Goal: Task Accomplishment & Management: Complete application form

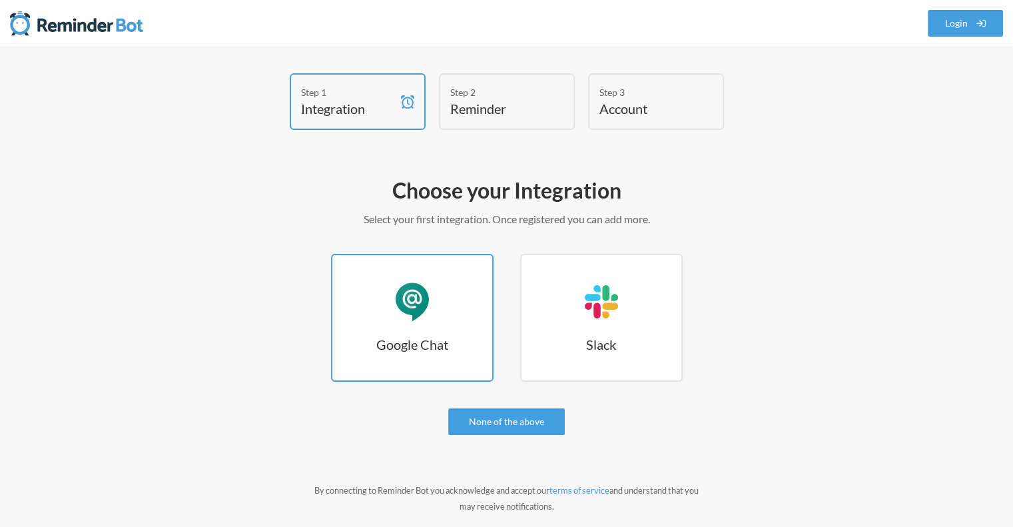
click at [427, 317] on div "Google Chat" at bounding box center [412, 302] width 40 height 40
click at [445, 348] on h3 "Google Chat" at bounding box center [412, 344] width 160 height 19
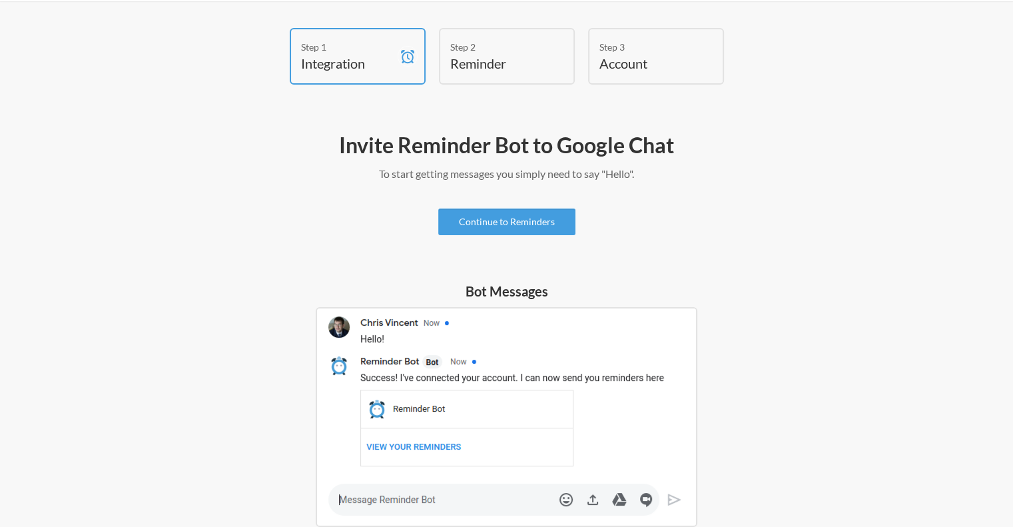
scroll to position [67, 0]
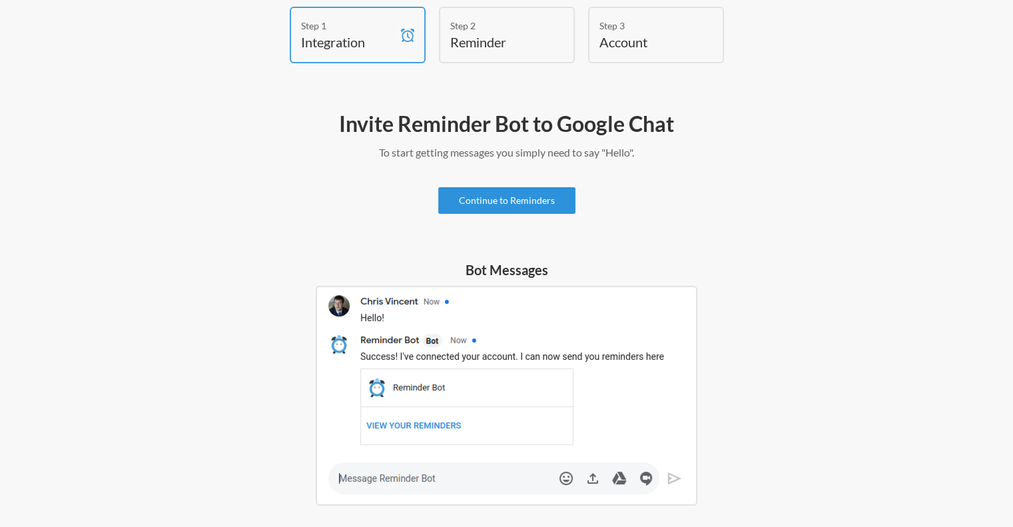
click at [517, 202] on link "Continue to Reminders" at bounding box center [506, 200] width 137 height 27
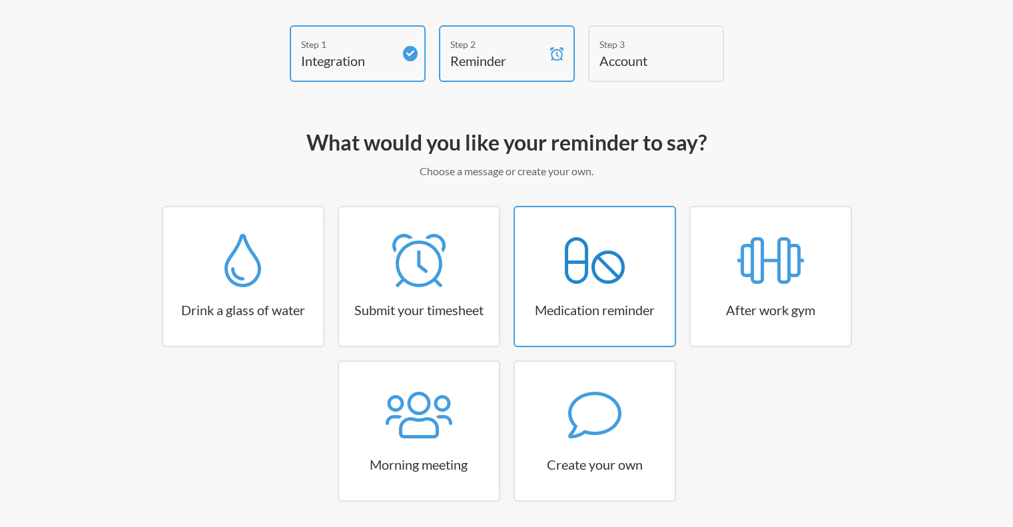
scroll to position [93, 0]
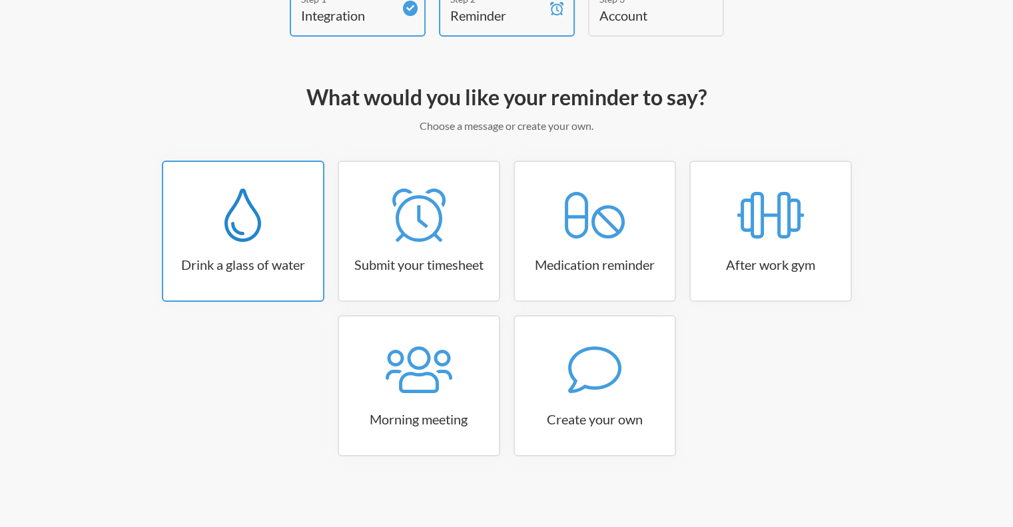
click at [289, 226] on div at bounding box center [243, 214] width 160 height 53
select select "06:30:00"
select select "true"
select select "11:00:00"
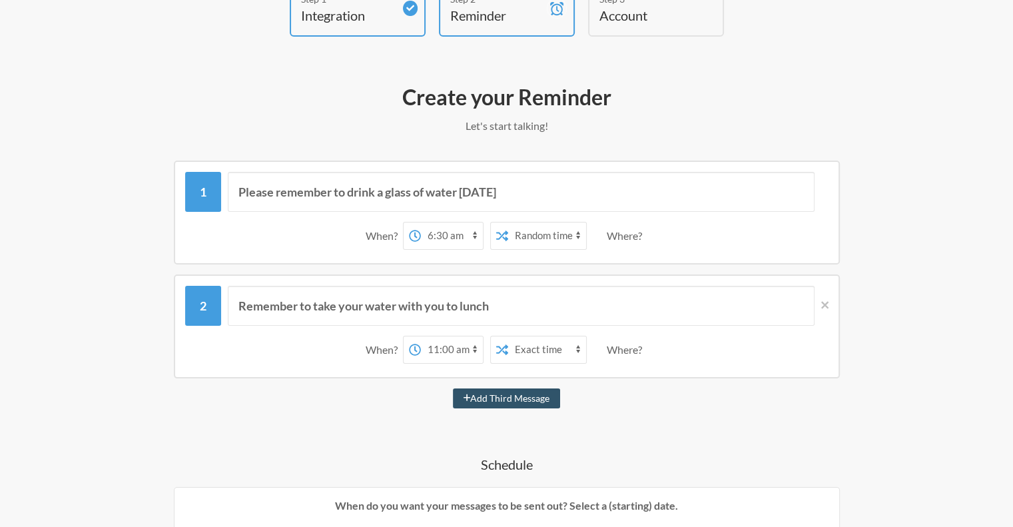
click at [450, 236] on select "12:00 am 12:15 am 12:30 am 12:45 am 1:00 am 1:15 am 1:30 am 1:45 am 2:00 am 2:1…" at bounding box center [452, 235] width 62 height 27
select select "07:00:00"
click at [421, 222] on select "12:00 am 12:15 am 12:30 am 12:45 am 1:00 am 1:15 am 1:30 am 1:45 am 2:00 am 2:1…" at bounding box center [452, 235] width 62 height 27
click at [531, 236] on select "Exact time Random time" at bounding box center [547, 235] width 78 height 27
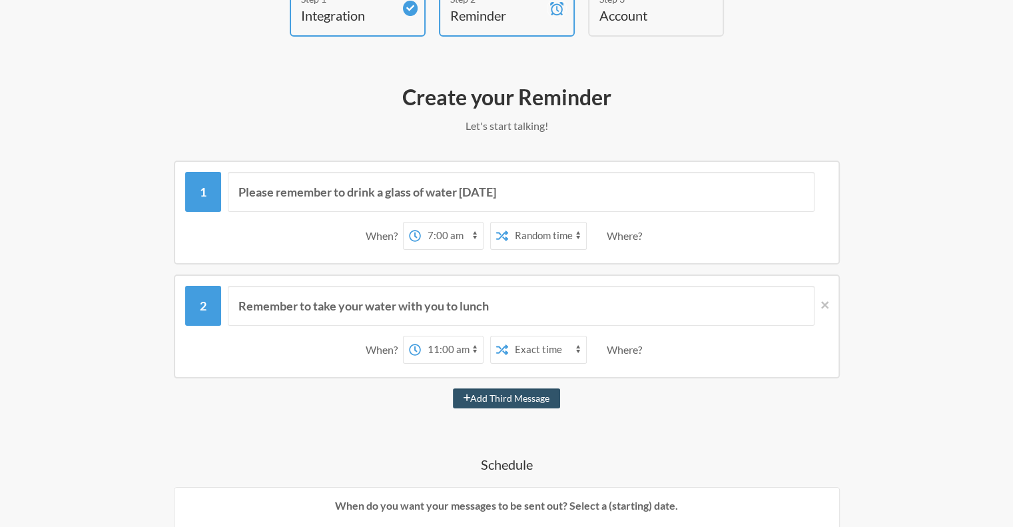
click at [531, 236] on select "Exact time Random time" at bounding box center [547, 235] width 78 height 27
drag, startPoint x: 436, startPoint y: 257, endPoint x: 474, endPoint y: 255, distance: 38.0
click at [439, 257] on div "Please remember to drink a glass of water today When? 12:00 am 12:15 am 12:30 a…" at bounding box center [507, 212] width 666 height 104
click at [611, 233] on div "Where?" at bounding box center [626, 236] width 41 height 28
click at [435, 348] on select "12:00 am 12:15 am 12:30 am 12:45 am 1:00 am 1:15 am 1:30 am 1:45 am 2:00 am 2:1…" at bounding box center [452, 349] width 62 height 27
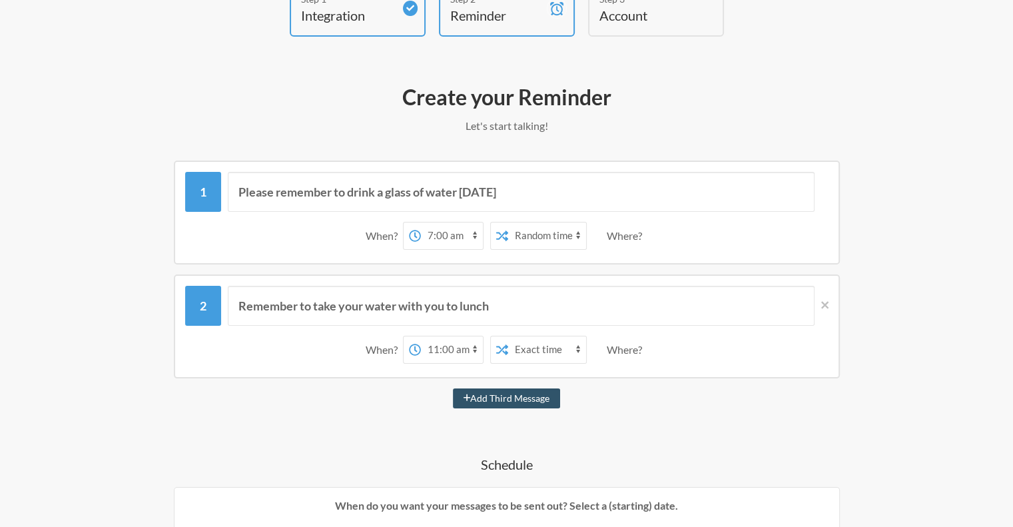
click at [534, 231] on select "Exact time Random time" at bounding box center [547, 235] width 78 height 27
click at [435, 348] on select "12:00 am 12:15 am 12:30 am 12:45 am 1:00 am 1:15 am 1:30 am 1:45 am 2:00 am 2:1…" at bounding box center [452, 349] width 62 height 27
select select "09:00:00"
click at [421, 336] on select "12:00 am 12:15 am 12:30 am 12:45 am 1:00 am 1:15 am 1:30 am 1:45 am 2:00 am 2:1…" at bounding box center [452, 349] width 62 height 27
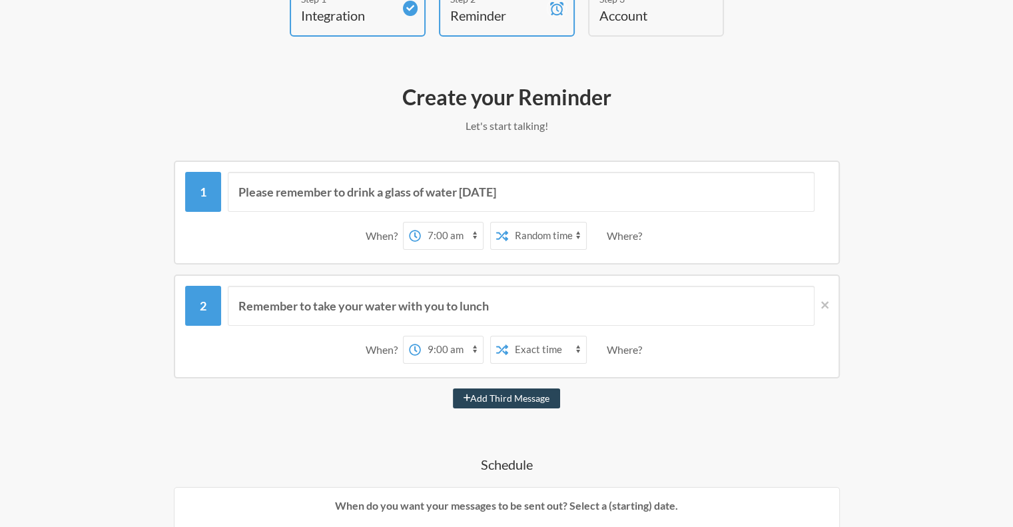
click at [531, 396] on button "Add Third Message" at bounding box center [507, 398] width 108 height 20
select select "10:00:00"
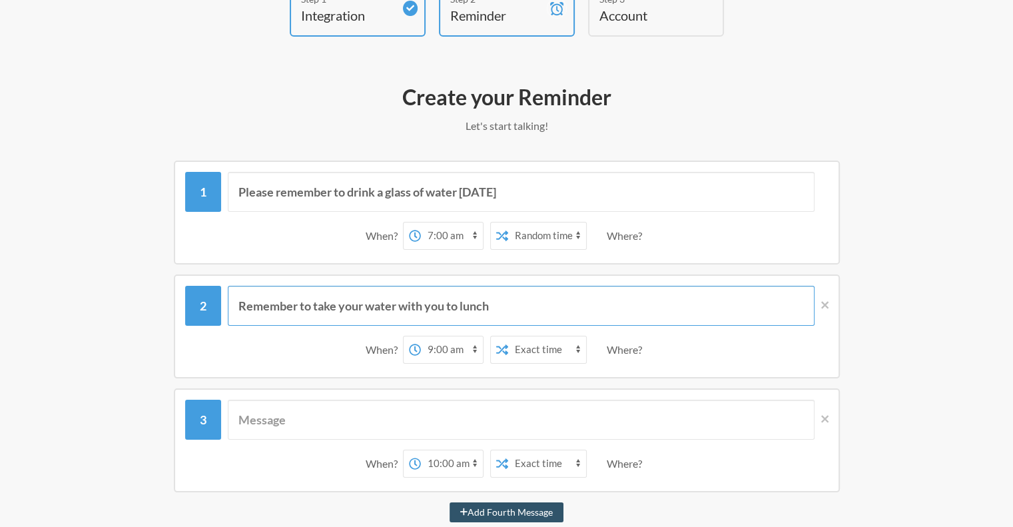
click at [350, 294] on input "Remember to take your water with you to lunch" at bounding box center [521, 306] width 586 height 40
click at [427, 229] on select "12:00 am 12:15 am 12:30 am 12:45 am 1:00 am 1:15 am 1:30 am 1:45 am 2:00 am 2:1…" at bounding box center [452, 235] width 62 height 27
click at [447, 234] on select "12:00 am 12:15 am 12:30 am 12:45 am 1:00 am 1:15 am 1:30 am 1:45 am 2:00 am 2:1…" at bounding box center [452, 235] width 62 height 27
click at [618, 233] on div "Where?" at bounding box center [626, 236] width 41 height 28
click at [431, 235] on select "12:00 am 12:15 am 12:30 am 12:45 am 1:00 am 1:15 am 1:30 am 1:45 am 2:00 am 2:1…" at bounding box center [452, 235] width 62 height 27
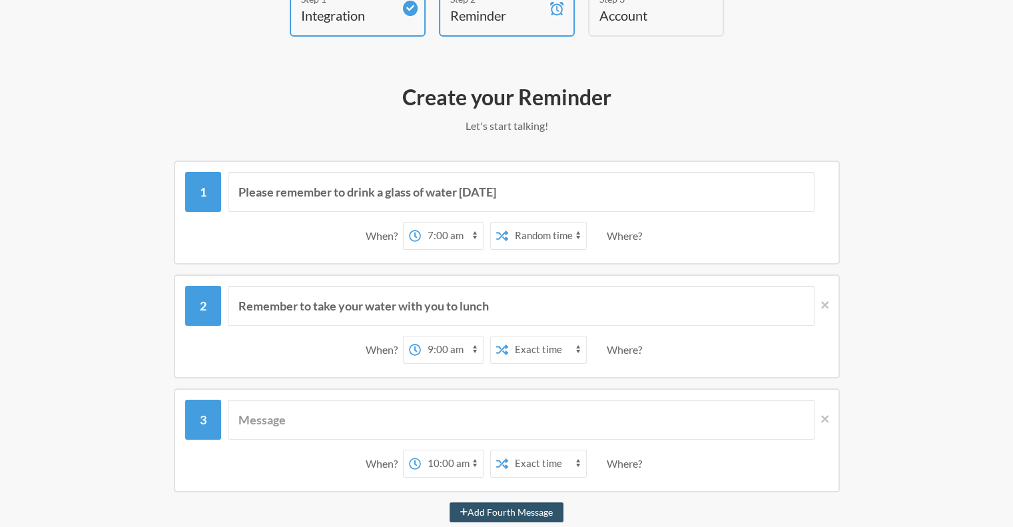
select select "09:00:00"
click at [421, 222] on select "12:00 am 12:15 am 12:30 am 12:45 am 1:00 am 1:15 am 1:30 am 1:45 am 2:00 am 2:1…" at bounding box center [452, 235] width 62 height 27
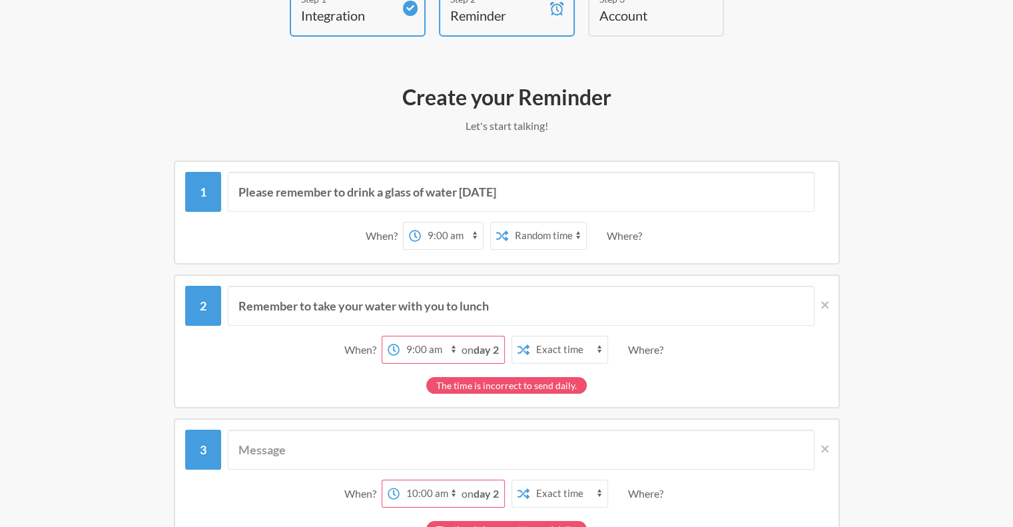
click at [421, 345] on select "12:00 am 12:15 am 12:30 am 12:45 am 1:00 am 1:15 am 1:30 am 1:45 am 2:00 am 2:1…" at bounding box center [430, 349] width 62 height 27
select select "11:00:00"
click at [420, 336] on select "12:00 am 12:15 am 12:30 am 12:45 am 1:00 am 1:15 am 1:30 am 1:45 am 2:00 am 2:1…" at bounding box center [430, 349] width 62 height 27
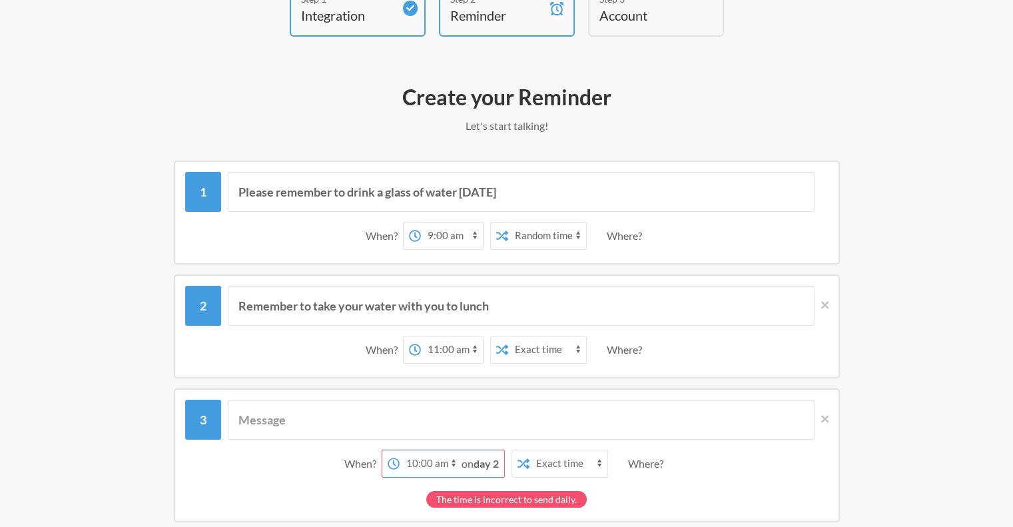
scroll to position [226, 0]
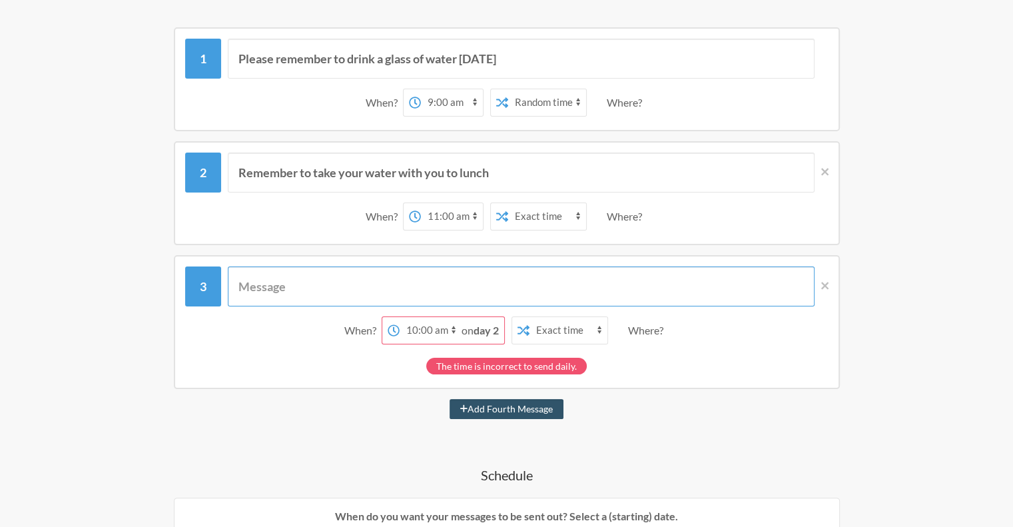
click at [335, 300] on input "text" at bounding box center [521, 286] width 586 height 40
click at [330, 289] on input "text" at bounding box center [521, 286] width 586 height 40
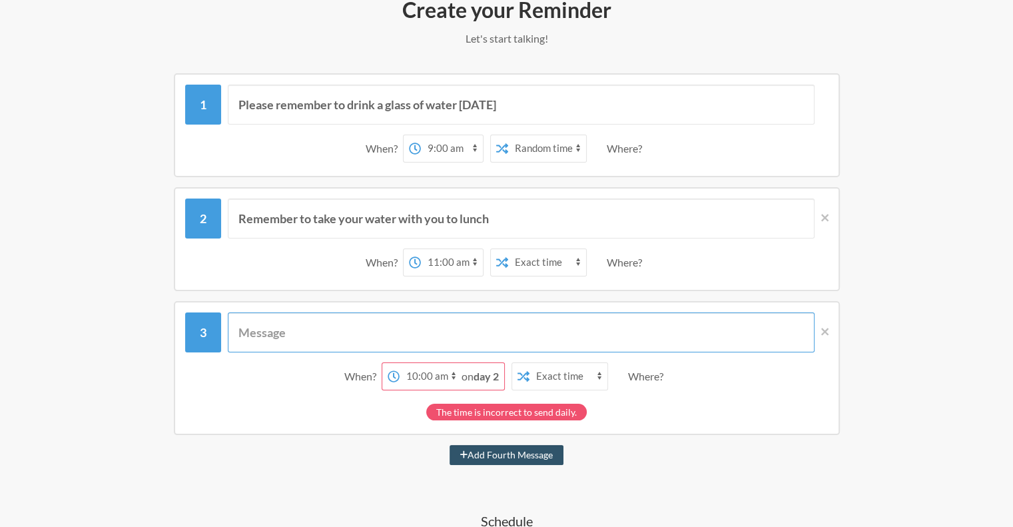
scroll to position [160, 0]
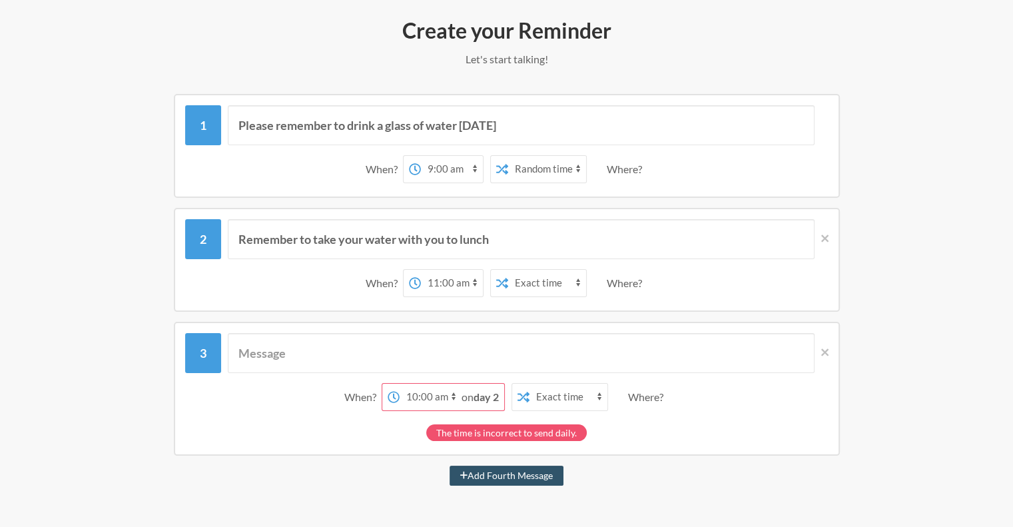
click at [487, 391] on strong "day 2" at bounding box center [485, 396] width 25 height 13
click at [487, 395] on strong "day 2" at bounding box center [485, 396] width 25 height 13
click at [495, 393] on strong "day 2" at bounding box center [485, 396] width 25 height 13
click at [417, 232] on input "Remember to take your water with you to lunch" at bounding box center [521, 239] width 586 height 40
click at [328, 128] on input "Please remember to drink a glass of water today" at bounding box center [521, 125] width 586 height 40
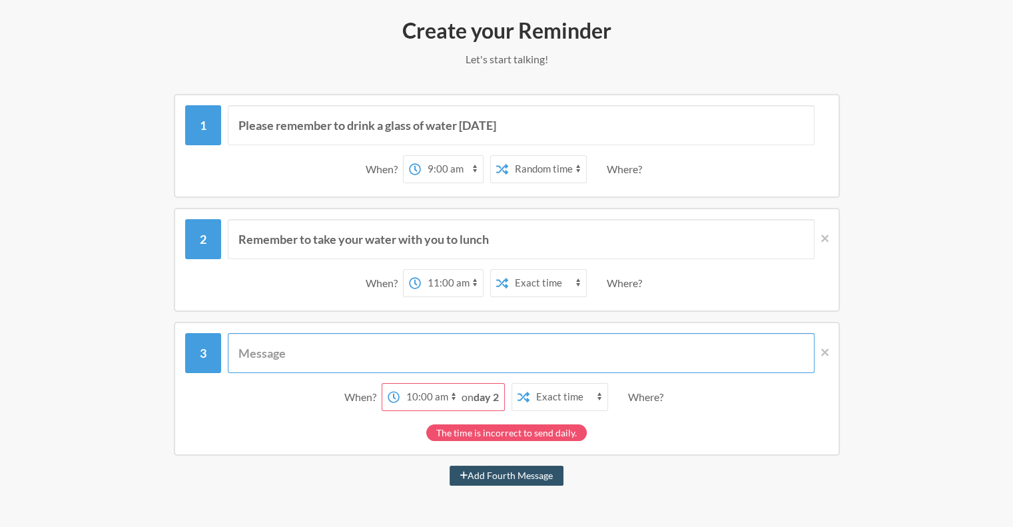
click at [342, 347] on input "text" at bounding box center [521, 353] width 586 height 40
paste input "Please remember to drink a glass of water today"
drag, startPoint x: 463, startPoint y: 350, endPoint x: 573, endPoint y: 349, distance: 110.5
click at [576, 354] on input "Please remember to drink a glass of water today" at bounding box center [521, 353] width 586 height 40
type input "Please remember to drink a glass of water after lunch"
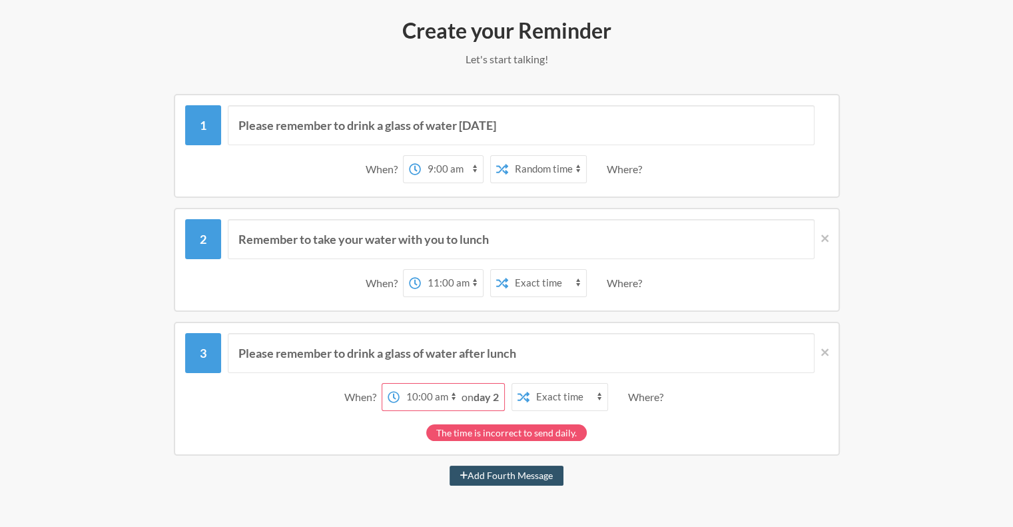
click at [431, 393] on select "12:00 am 12:15 am 12:30 am 12:45 am 1:00 am 1:15 am 1:30 am 1:45 am 2:00 am 2:1…" at bounding box center [430, 396] width 62 height 27
select select "13:00:00"
click at [420, 383] on select "12:00 am 12:15 am 12:30 am 12:45 am 1:00 am 1:15 am 1:30 am 1:45 am 2:00 am 2:1…" at bounding box center [430, 396] width 62 height 27
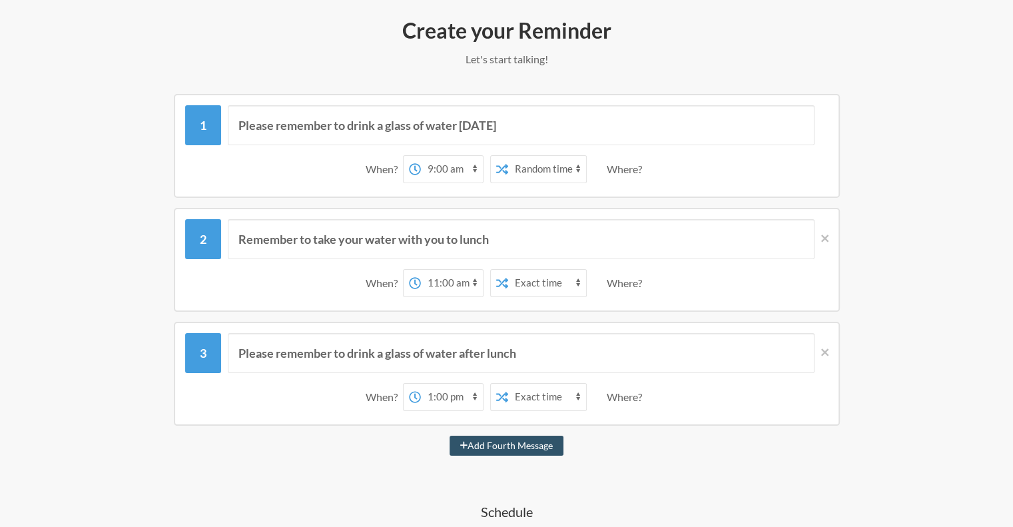
click at [475, 390] on select "12:00 am 12:15 am 12:30 am 12:45 am 1:00 am 1:15 am 1:30 am 1:45 am 2:00 am 2:1…" at bounding box center [452, 396] width 62 height 27
click at [493, 441] on button "Add Fourth Message" at bounding box center [506, 445] width 114 height 20
select select "14:00:00"
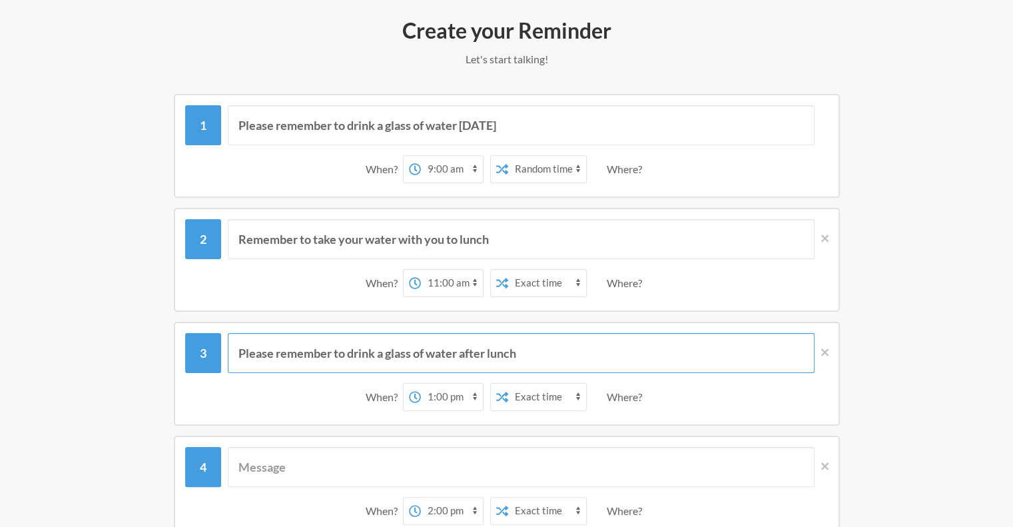
click at [461, 348] on input "Please remember to drink a glass of water after lunch" at bounding box center [521, 353] width 586 height 40
click at [419, 447] on input "text" at bounding box center [521, 467] width 586 height 40
click at [417, 458] on input "text" at bounding box center [521, 467] width 586 height 40
paste input "Please remember to drink a glass of water after lunch"
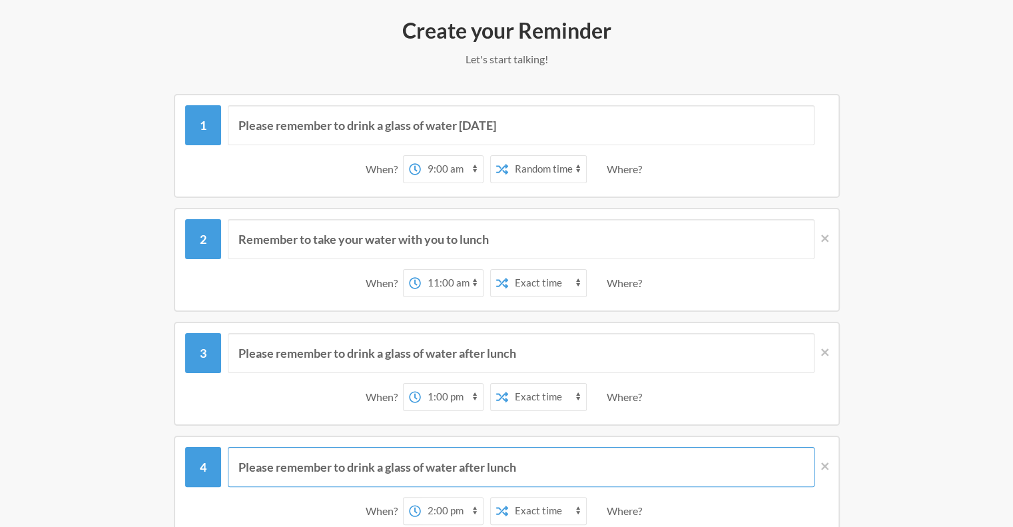
drag, startPoint x: 461, startPoint y: 462, endPoint x: 609, endPoint y: 462, distance: 148.5
click at [609, 462] on input "Please remember to drink a glass of water after lunch" at bounding box center [521, 467] width 586 height 40
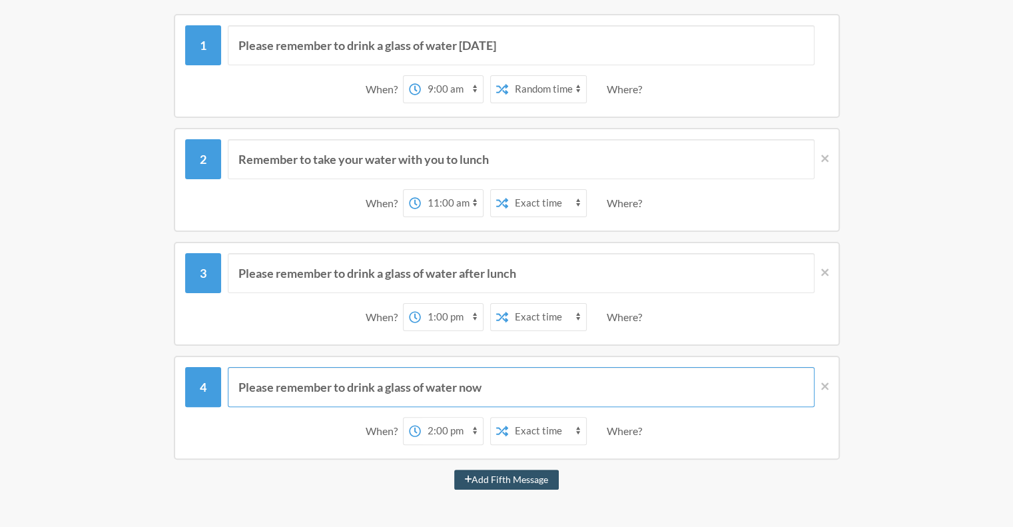
scroll to position [293, 0]
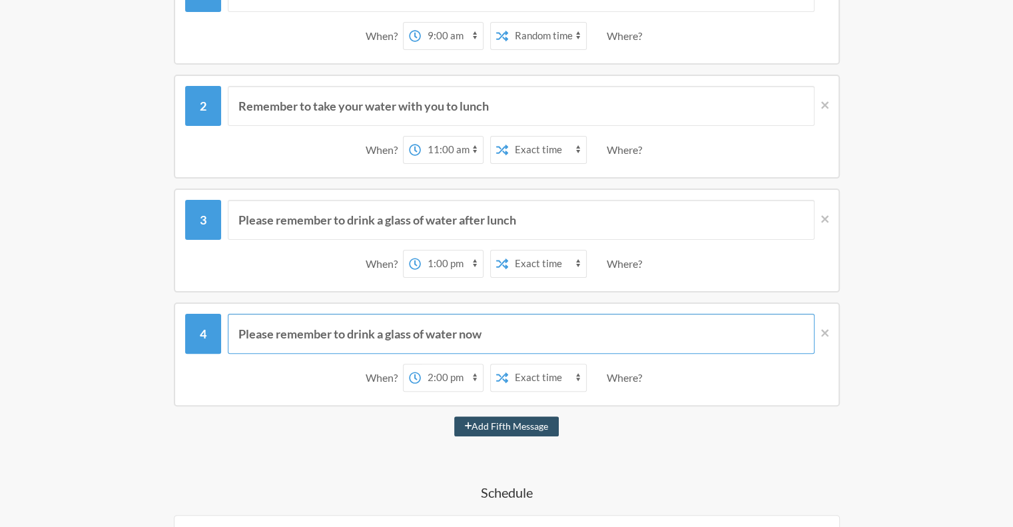
type input "Please remember to drink a glass of water now"
click at [424, 375] on select "12:00 am 12:15 am 12:30 am 12:45 am 1:00 am 1:15 am 1:30 am 1:45 am 2:00 am 2:1…" at bounding box center [452, 377] width 62 height 27
select select "15:00:00"
click at [421, 364] on select "12:00 am 12:15 am 12:30 am 12:45 am 1:00 am 1:15 am 1:30 am 1:45 am 2:00 am 2:1…" at bounding box center [452, 377] width 62 height 27
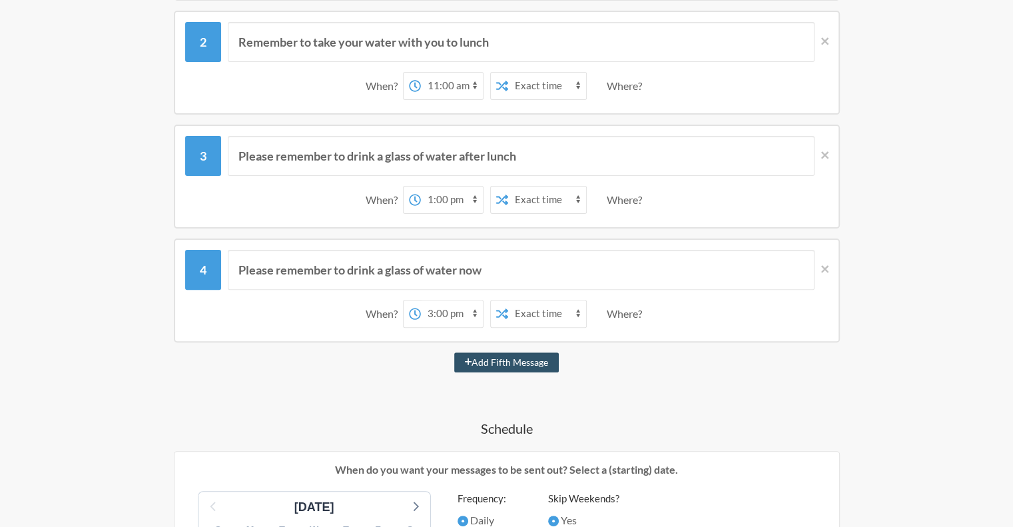
scroll to position [359, 0]
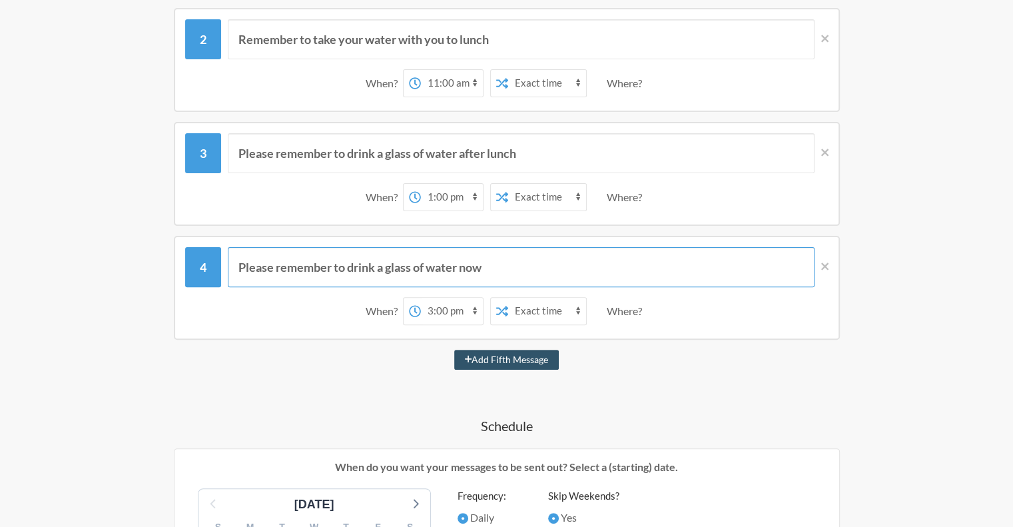
click at [499, 267] on input "Please remember to drink a glass of water now" at bounding box center [521, 267] width 586 height 40
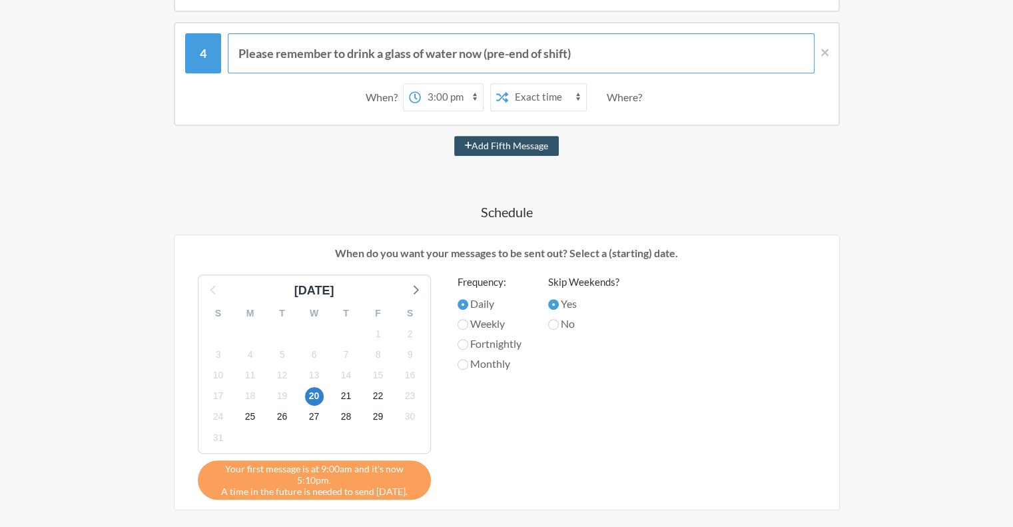
scroll to position [626, 0]
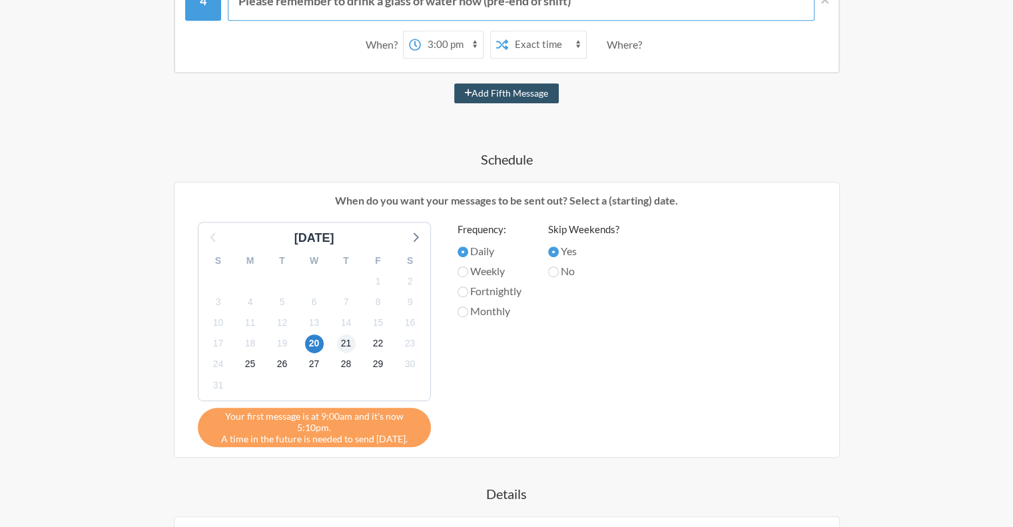
type input "Please remember to drink a glass of water now (pre-end of shift)"
drag, startPoint x: 344, startPoint y: 342, endPoint x: 315, endPoint y: 343, distance: 28.7
click at [315, 343] on div "S M T W T F S 27 28 29 30 31 1 2 3 4 5 6 7 8 9 10 11 12 13 14 15 16 17 18 19 20…" at bounding box center [314, 323] width 232 height 153
click at [315, 343] on span "20" at bounding box center [314, 343] width 19 height 19
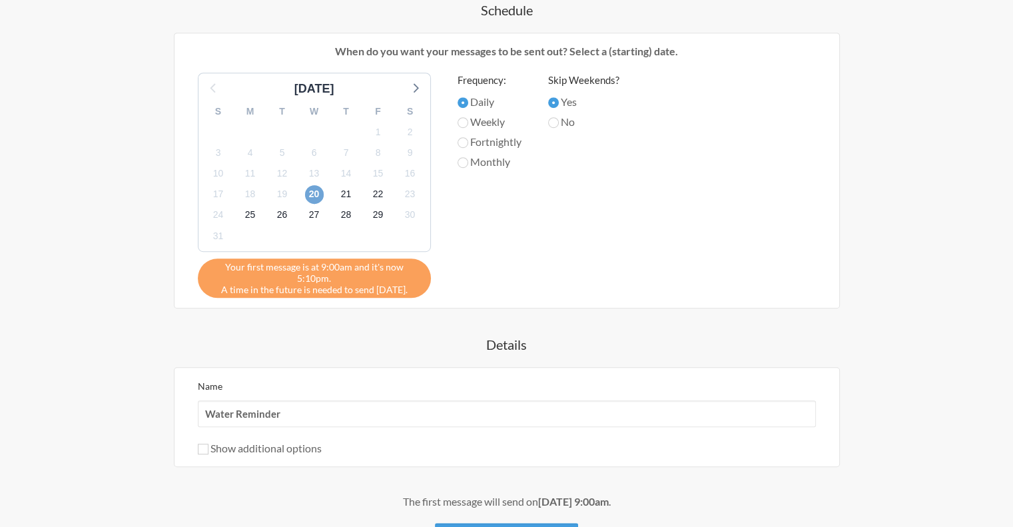
scroll to position [872, 0]
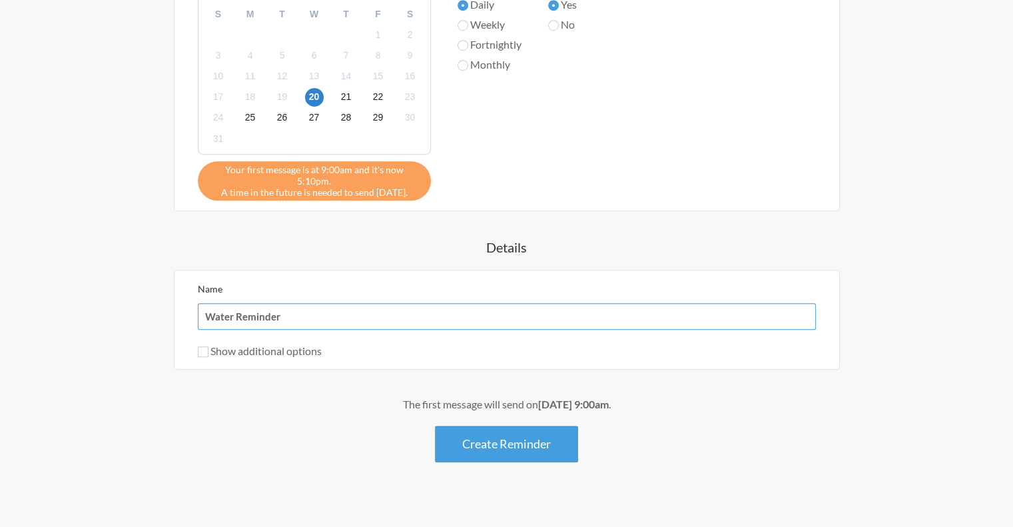
click at [298, 303] on input "Water Reminder" at bounding box center [507, 316] width 618 height 27
click at [287, 344] on label "Show additional options" at bounding box center [260, 350] width 124 height 13
click at [208, 346] on input "Show additional options" at bounding box center [203, 351] width 11 height 11
checkbox input "true"
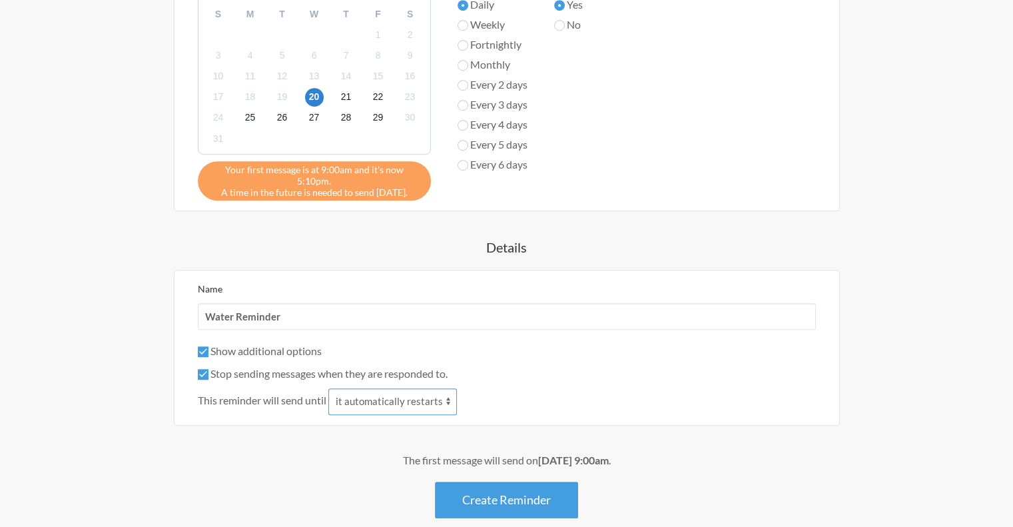
click at [426, 388] on select "it automatically restarts it is replied to" at bounding box center [392, 401] width 128 height 27
click at [275, 392] on span "This reminder will send until" at bounding box center [262, 400] width 128 height 16
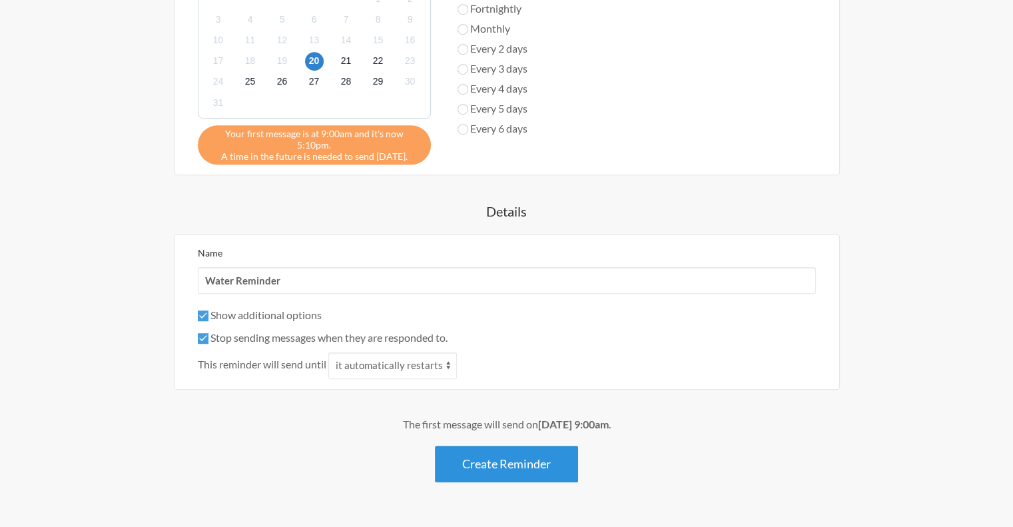
scroll to position [928, 0]
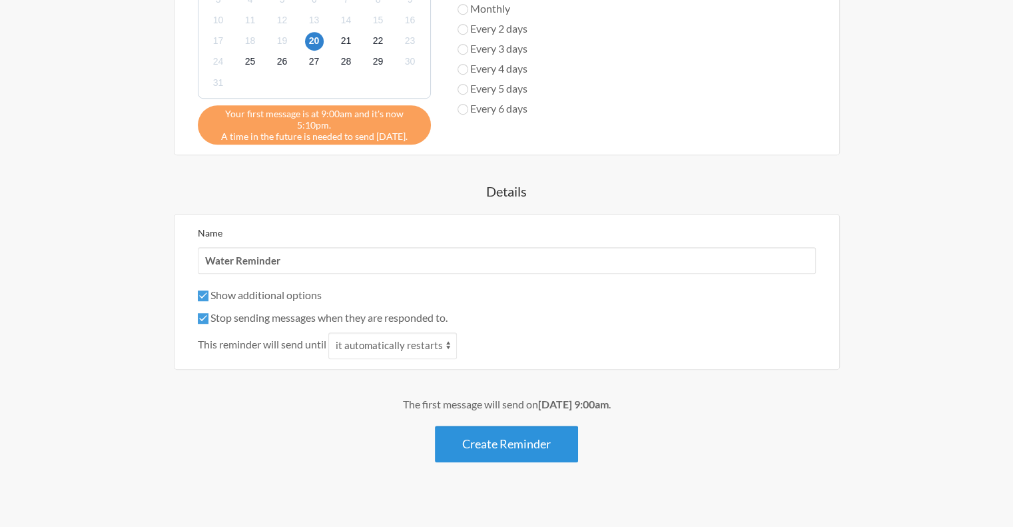
click at [490, 425] on button "Create Reminder" at bounding box center [506, 443] width 143 height 37
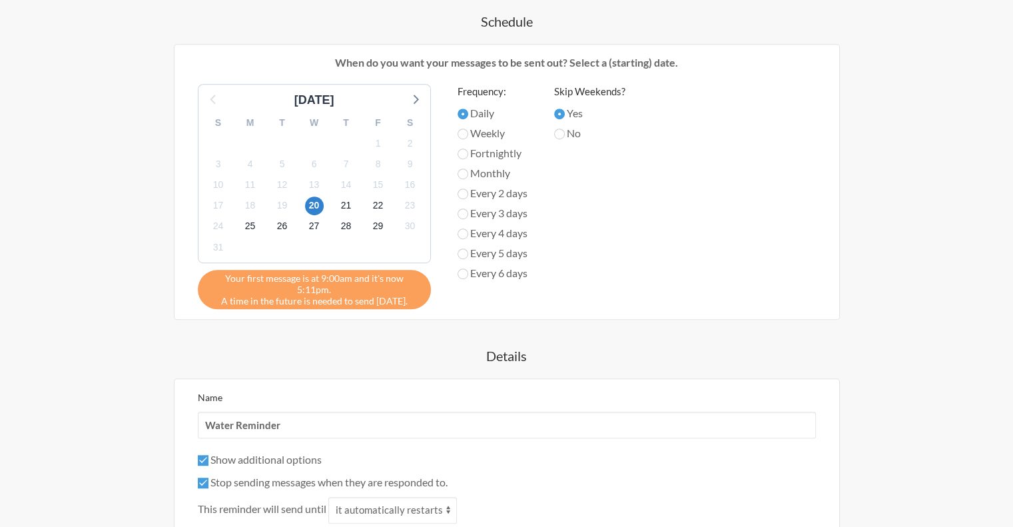
scroll to position [799, 0]
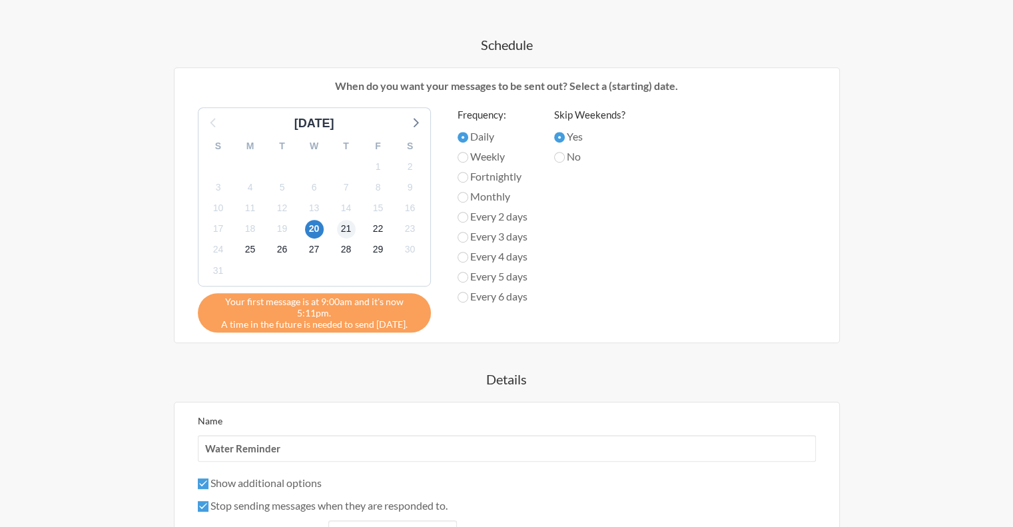
click at [347, 234] on div "21" at bounding box center [346, 228] width 32 height 21
click at [346, 228] on span "21" at bounding box center [346, 229] width 19 height 19
click at [312, 220] on span "20" at bounding box center [314, 229] width 19 height 19
click at [336, 223] on div "21" at bounding box center [346, 228] width 32 height 21
click at [341, 223] on span "21" at bounding box center [346, 229] width 19 height 19
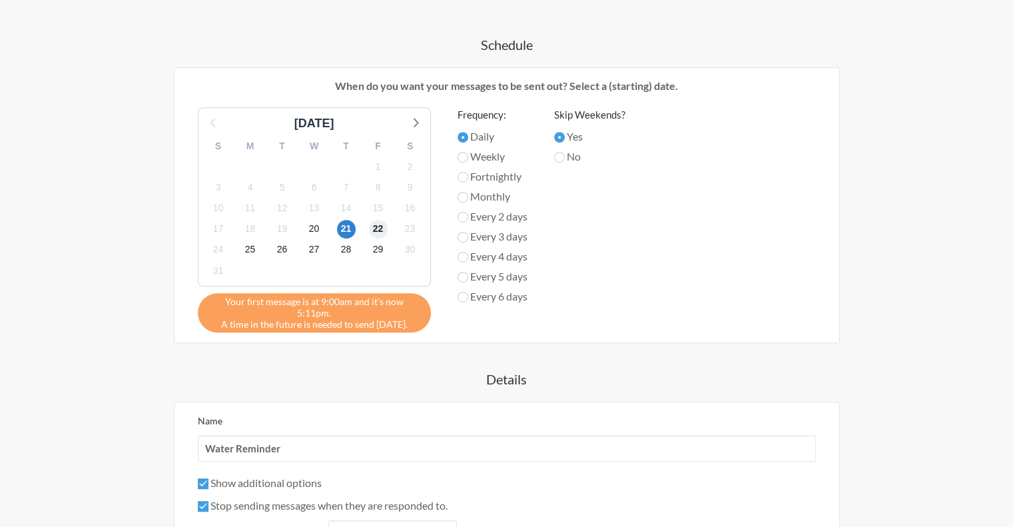
click at [378, 223] on span "22" at bounding box center [378, 229] width 19 height 19
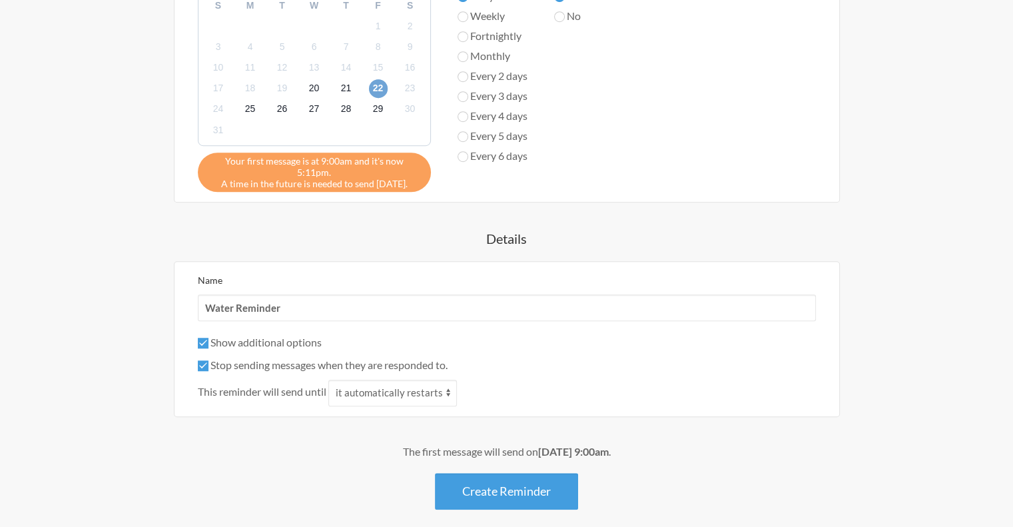
scroll to position [986, 0]
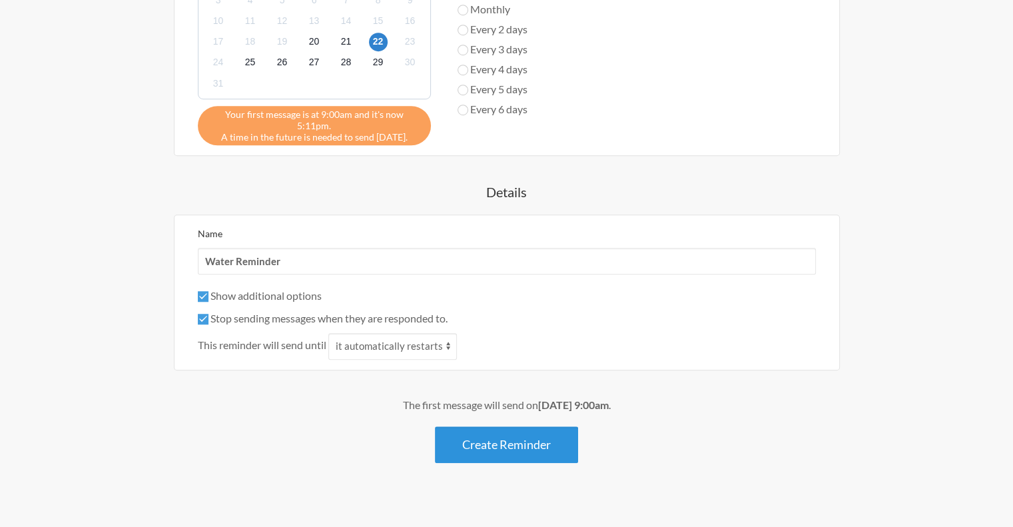
click at [509, 426] on button "Create Reminder" at bounding box center [506, 444] width 143 height 37
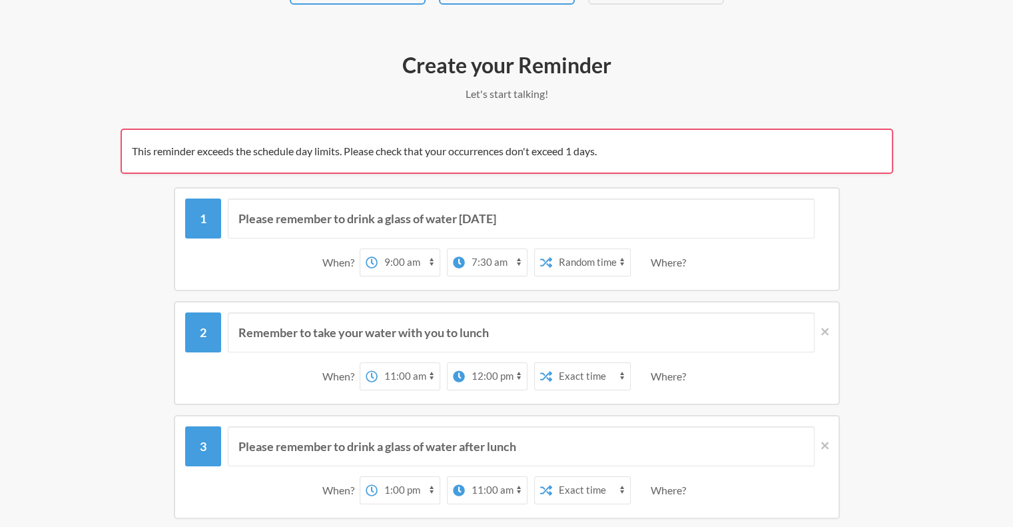
scroll to position [133, 0]
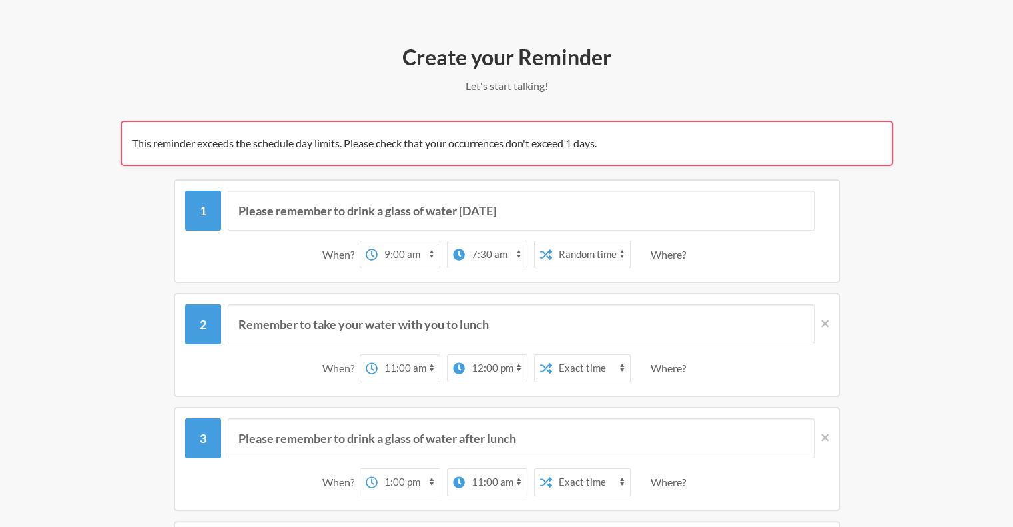
click at [473, 258] on select "12:00 am 12:15 am 12:30 am 12:45 am 1:00 am 1:15 am 1:30 am 1:45 am 2:00 am 2:1…" at bounding box center [496, 254] width 62 height 27
click at [473, 262] on select "12:00 am 12:15 am 12:30 am 12:45 am 1:00 am 1:15 am 1:30 am 1:45 am 2:00 am 2:1…" at bounding box center [496, 254] width 62 height 27
click at [455, 251] on icon at bounding box center [458, 253] width 11 height 11
click at [439, 251] on select "12:00 am 12:15 am 12:30 am 12:45 am 1:00 am 1:15 am 1:30 am 1:45 am 2:00 am 2:1…" at bounding box center [408, 254] width 62 height 27
click at [455, 251] on icon at bounding box center [458, 253] width 11 height 11
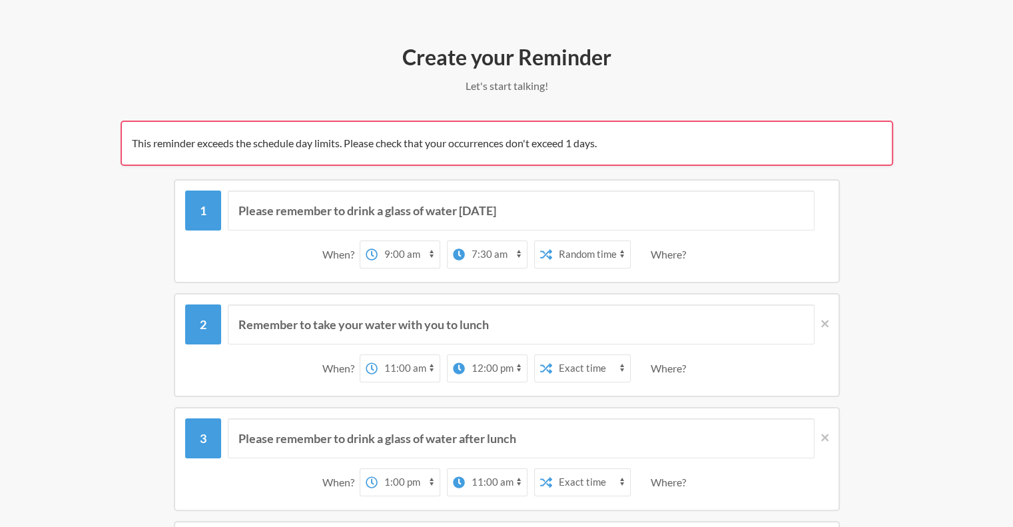
click at [439, 251] on select "12:00 am 12:15 am 12:30 am 12:45 am 1:00 am 1:15 am 1:30 am 1:45 am 2:00 am 2:1…" at bounding box center [408, 254] width 62 height 27
click at [485, 250] on select "12:00 am 12:15 am 12:30 am 12:45 am 1:00 am 1:15 am 1:30 am 1:45 am 2:00 am 2:1…" at bounding box center [496, 254] width 62 height 27
click at [485, 254] on select "12:00 am 12:15 am 12:30 am 12:45 am 1:00 am 1:15 am 1:30 am 1:45 am 2:00 am 2:1…" at bounding box center [496, 254] width 62 height 27
select select "09:00:00"
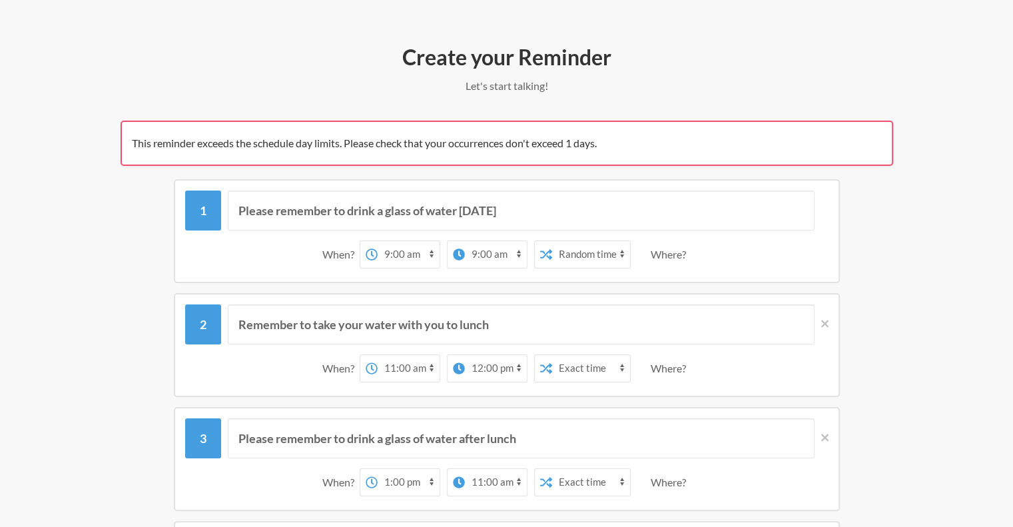
click at [465, 241] on select "12:00 am 12:15 am 12:30 am 12:45 am 1:00 am 1:15 am 1:30 am 1:45 am 2:00 am 2:1…" at bounding box center [496, 254] width 62 height 27
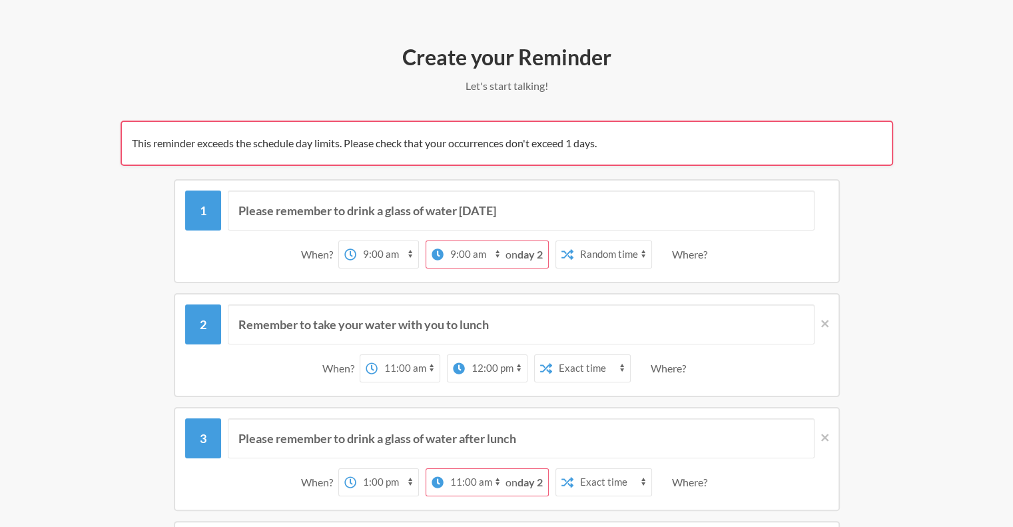
click at [461, 250] on select "12:00 am 12:15 am 12:30 am 12:45 am 1:00 am 1:15 am 1:30 am 1:45 am 2:00 am 2:1…" at bounding box center [474, 254] width 62 height 27
click at [527, 249] on strong "day 2" at bounding box center [529, 254] width 25 height 13
click at [527, 251] on strong "day 2" at bounding box center [529, 254] width 25 height 13
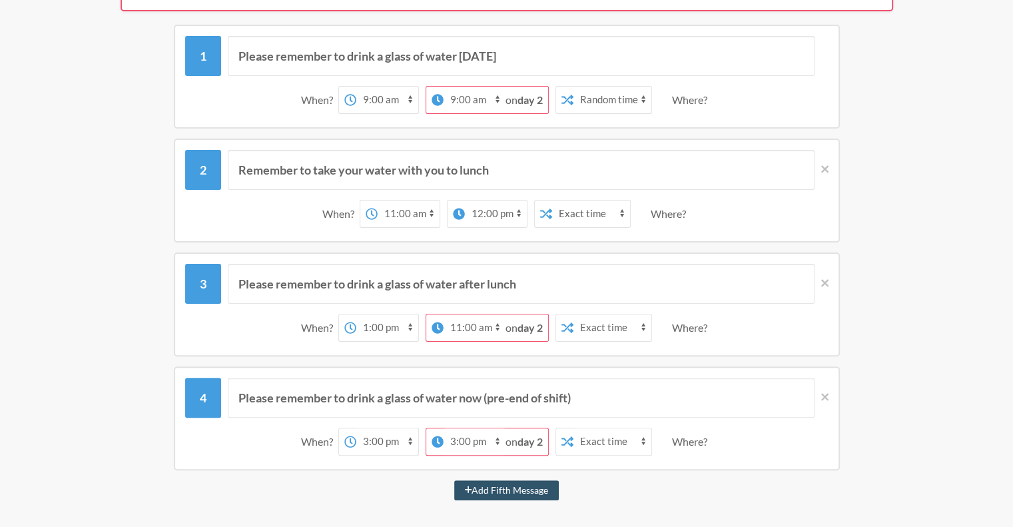
scroll to position [333, 0]
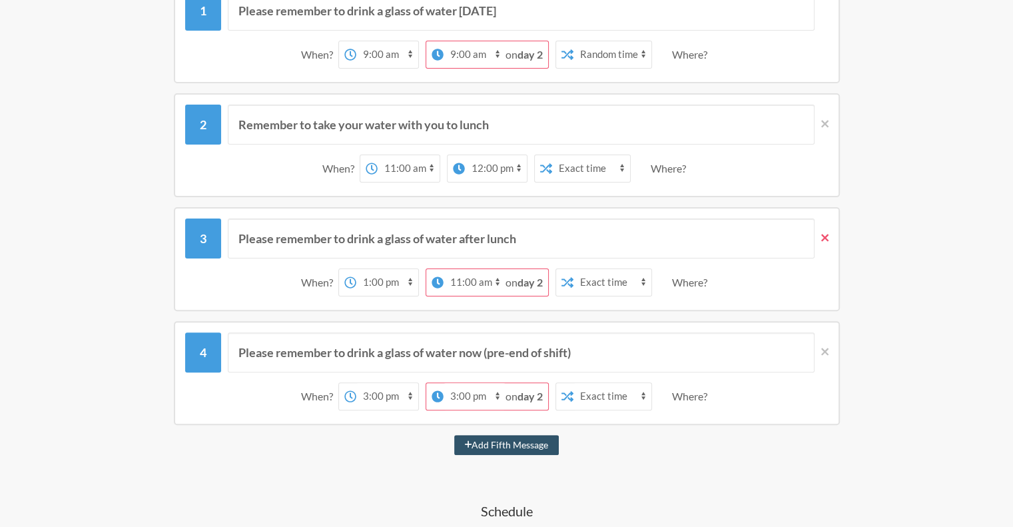
click at [823, 237] on icon at bounding box center [824, 237] width 7 height 7
type input "Please remember to drink a glass of water now (pre-end of shift)"
select select "15:00:00"
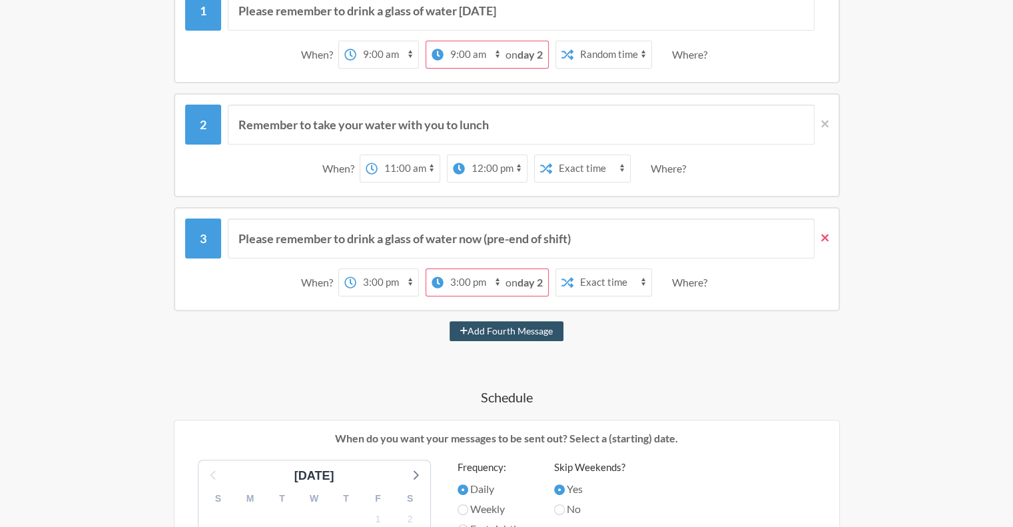
click at [823, 238] on icon at bounding box center [824, 238] width 7 height 12
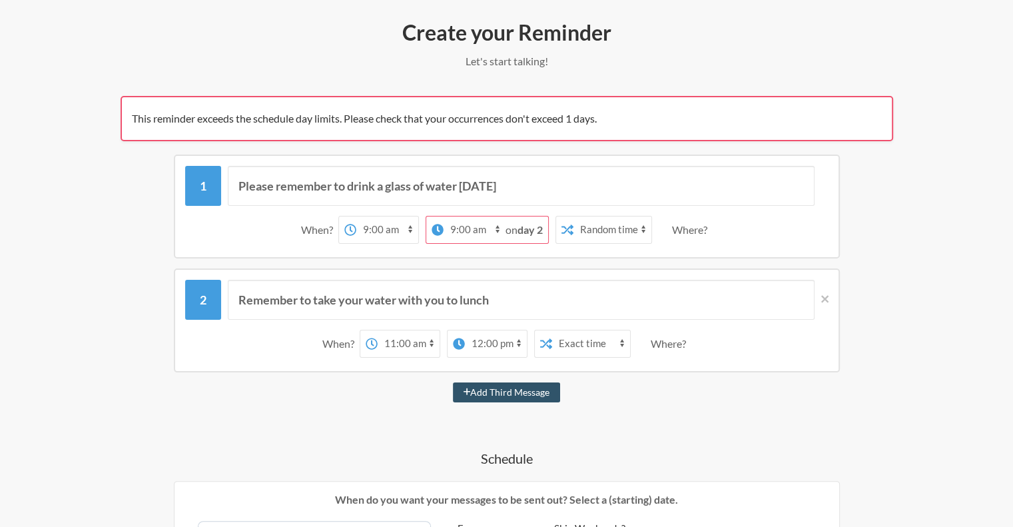
scroll to position [133, 0]
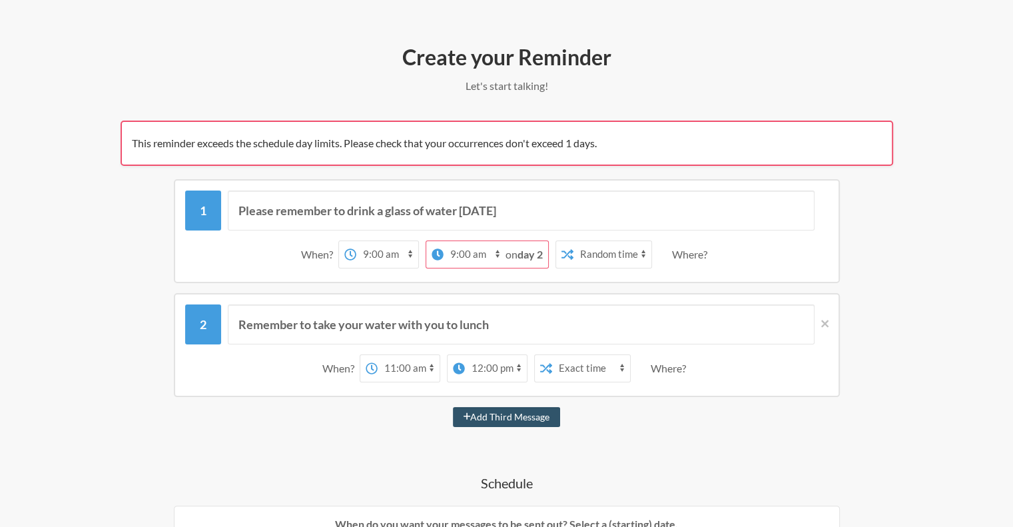
click at [535, 252] on strong "day 2" at bounding box center [529, 254] width 25 height 13
click at [497, 254] on select "12:00 am 12:15 am 12:30 am 12:45 am 1:00 am 1:15 am 1:30 am 1:45 am 2:00 am 2:1…" at bounding box center [474, 254] width 62 height 27
click at [526, 414] on button "Add Third Message" at bounding box center [507, 417] width 108 height 20
select select "12:00:00"
select select "13:00:00"
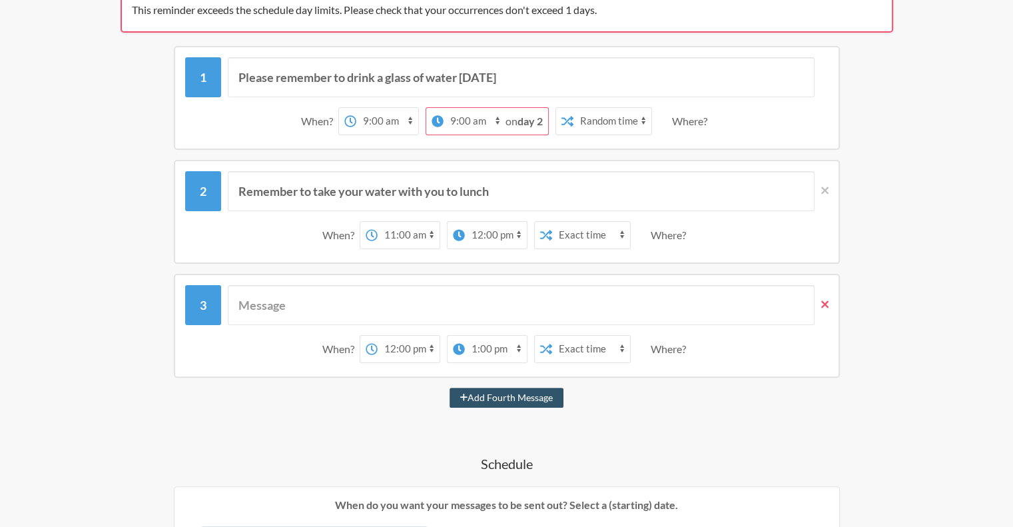
click at [825, 303] on icon at bounding box center [824, 304] width 7 height 12
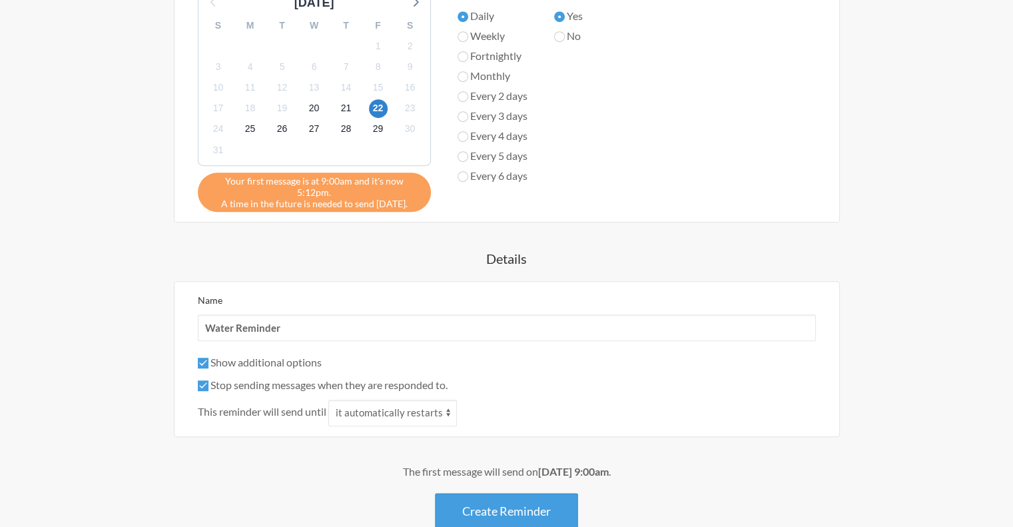
scroll to position [759, 0]
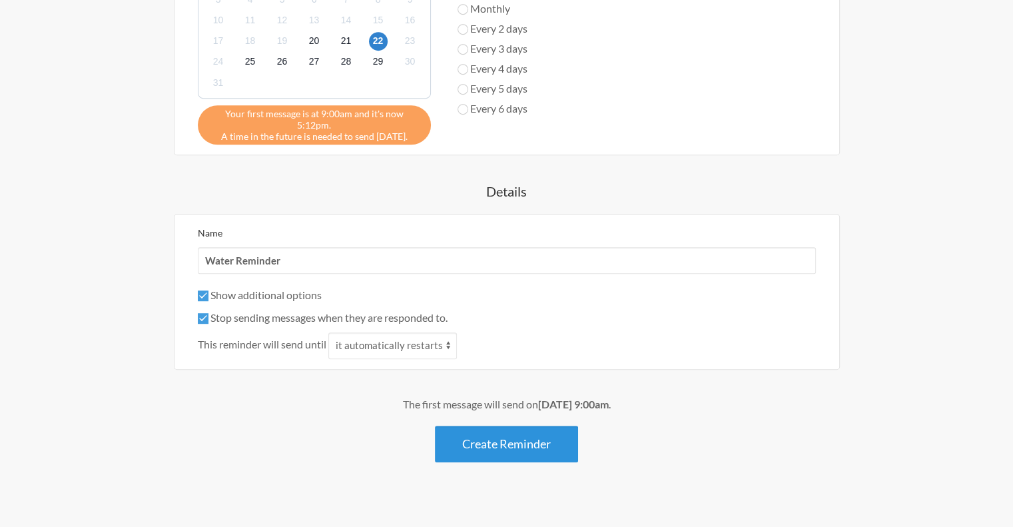
click at [522, 437] on button "Create Reminder" at bounding box center [506, 443] width 143 height 37
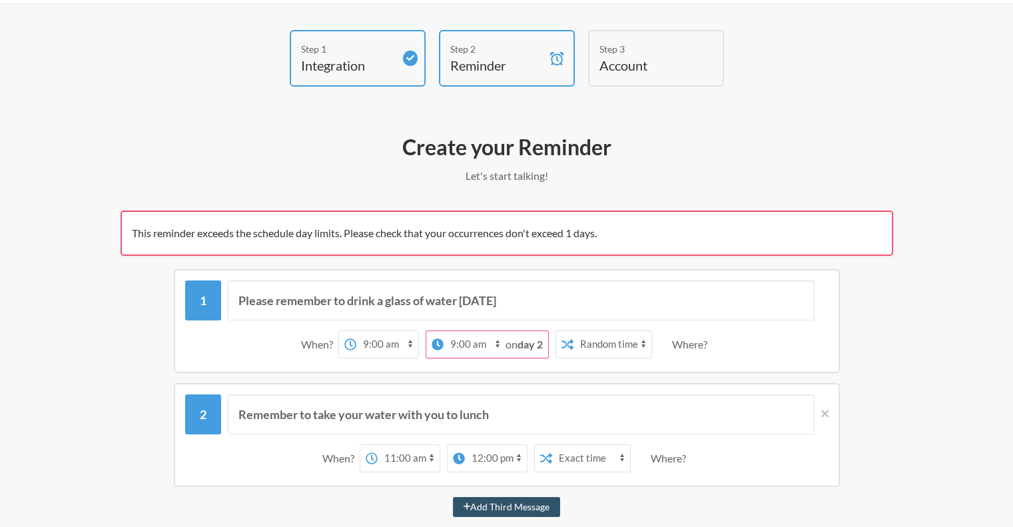
scroll to position [67, 0]
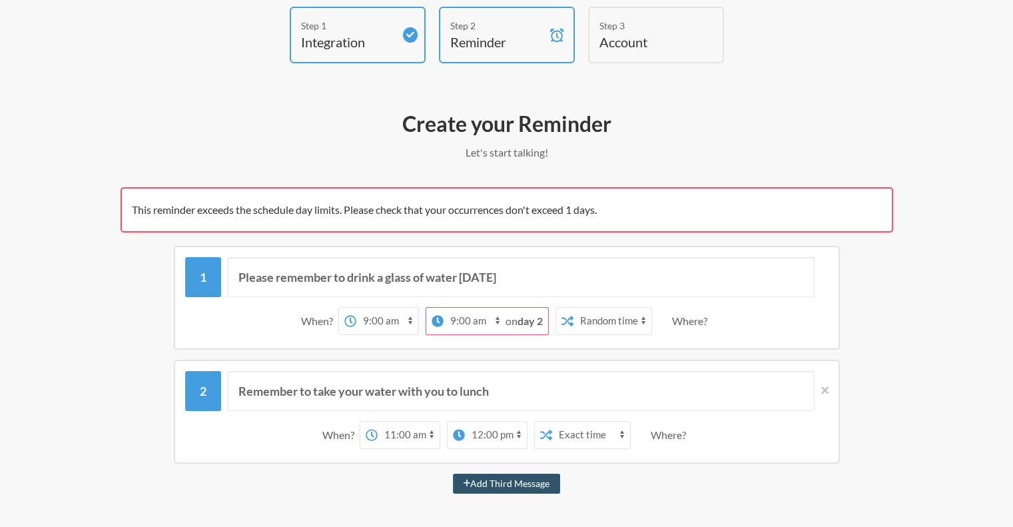
drag, startPoint x: 515, startPoint y: 318, endPoint x: 553, endPoint y: 320, distance: 37.3
click at [517, 318] on span "on day 2" at bounding box center [523, 320] width 37 height 13
click at [529, 318] on strong "day 2" at bounding box center [529, 320] width 25 height 13
click at [535, 319] on strong "day 2" at bounding box center [529, 320] width 25 height 13
click at [536, 319] on strong "day 2" at bounding box center [529, 320] width 25 height 13
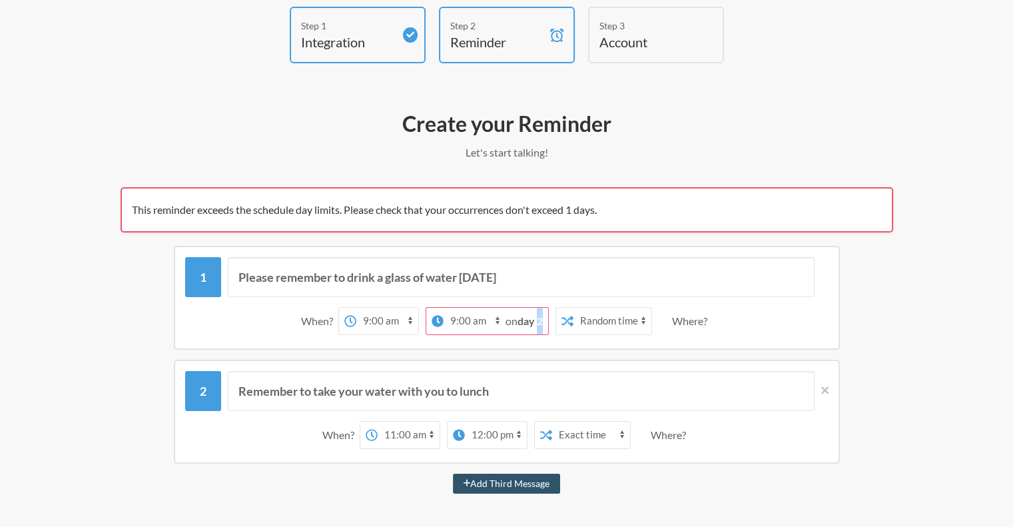
drag, startPoint x: 471, startPoint y: 316, endPoint x: 485, endPoint y: 319, distance: 13.6
click at [472, 317] on select "12:00 am 12:15 am 12:30 am 12:45 am 1:00 am 1:15 am 1:30 am 1:45 am 2:00 am 2:1…" at bounding box center [474, 321] width 62 height 27
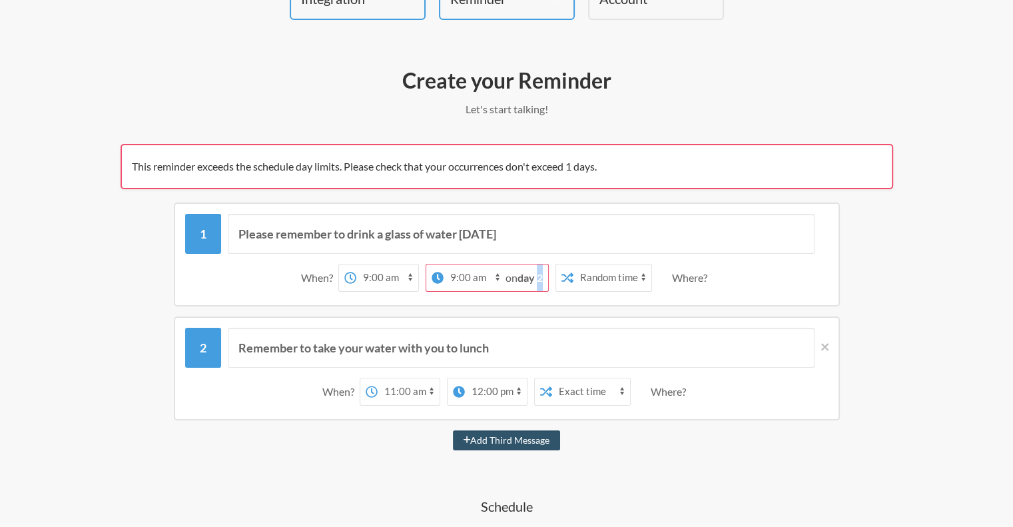
scroll to position [133, 0]
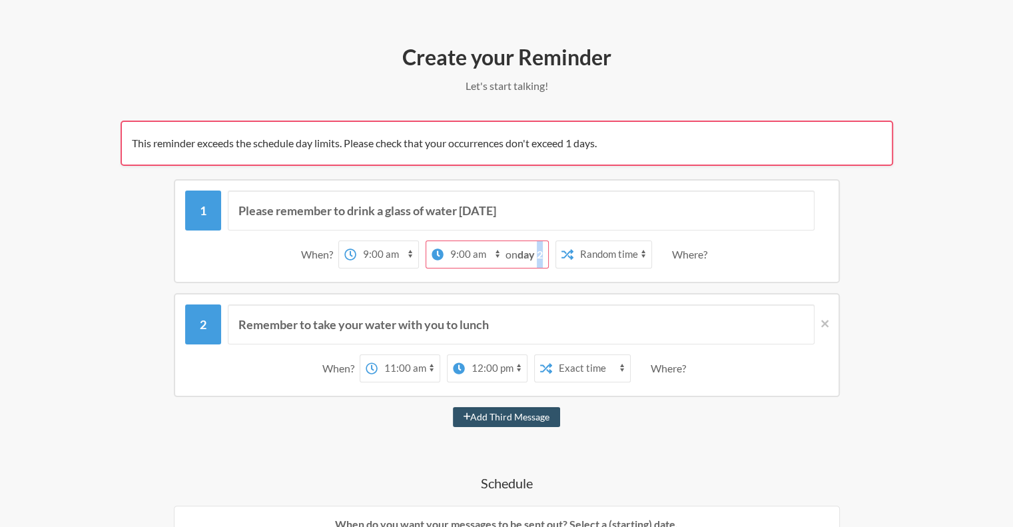
click at [399, 250] on select "12:00 am 12:15 am 12:30 am 12:45 am 1:00 am 1:15 am 1:30 am 1:45 am 2:00 am 2:1…" at bounding box center [387, 254] width 62 height 27
click at [377, 241] on select "12:00 am 12:15 am 12:30 am 12:45 am 1:00 am 1:15 am 1:30 am 1:45 am 2:00 am 2:1…" at bounding box center [387, 254] width 62 height 27
click at [404, 253] on select "12:00 am 12:15 am 12:30 am 12:45 am 1:00 am 1:15 am 1:30 am 1:45 am 2:00 am 2:1…" at bounding box center [408, 254] width 62 height 27
select select "09:00:00"
click at [377, 241] on select "12:00 am 12:15 am 12:30 am 12:45 am 1:00 am 1:15 am 1:30 am 1:45 am 2:00 am 2:1…" at bounding box center [408, 254] width 62 height 27
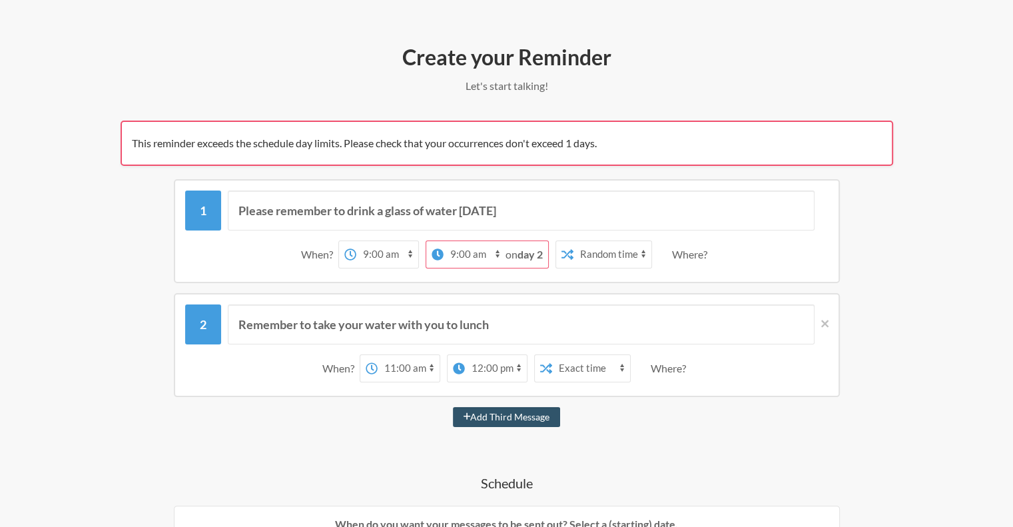
click at [517, 252] on strong "day 2" at bounding box center [529, 254] width 25 height 13
click at [541, 255] on strong "day 2" at bounding box center [529, 254] width 25 height 13
click at [535, 252] on strong "day 2" at bounding box center [529, 254] width 25 height 13
click at [537, 252] on strong "day 2" at bounding box center [529, 254] width 25 height 13
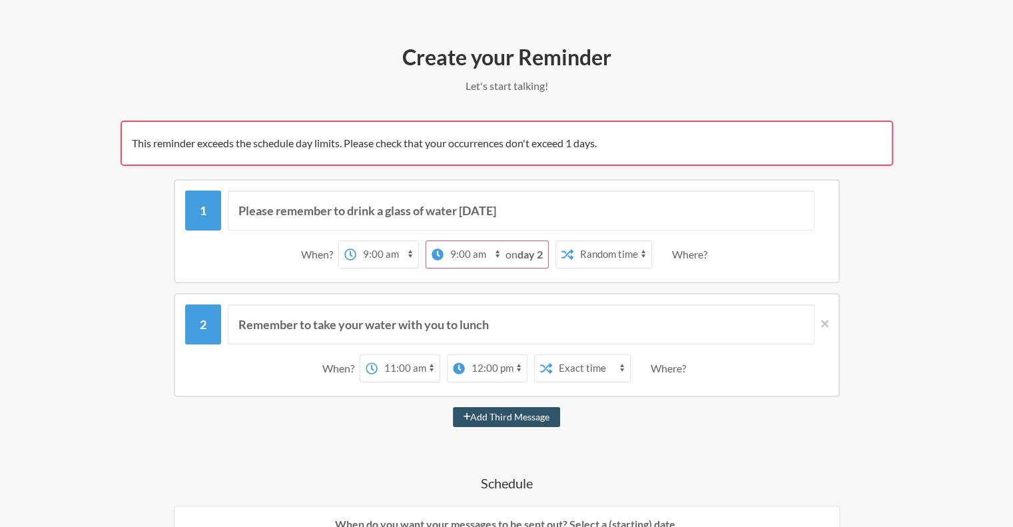
click at [494, 253] on select "12:00 am 12:15 am 12:30 am 12:45 am 1:00 am 1:15 am 1:30 am 1:45 am 2:00 am 2:1…" at bounding box center [474, 254] width 62 height 27
drag, startPoint x: 494, startPoint y: 253, endPoint x: 494, endPoint y: 276, distance: 23.3
click at [494, 270] on div "When? 12:00 am 12:15 am 12:30 am 12:45 am 1:00 am 1:15 am 1:30 am 1:45 am 2:00 …" at bounding box center [506, 254] width 643 height 41
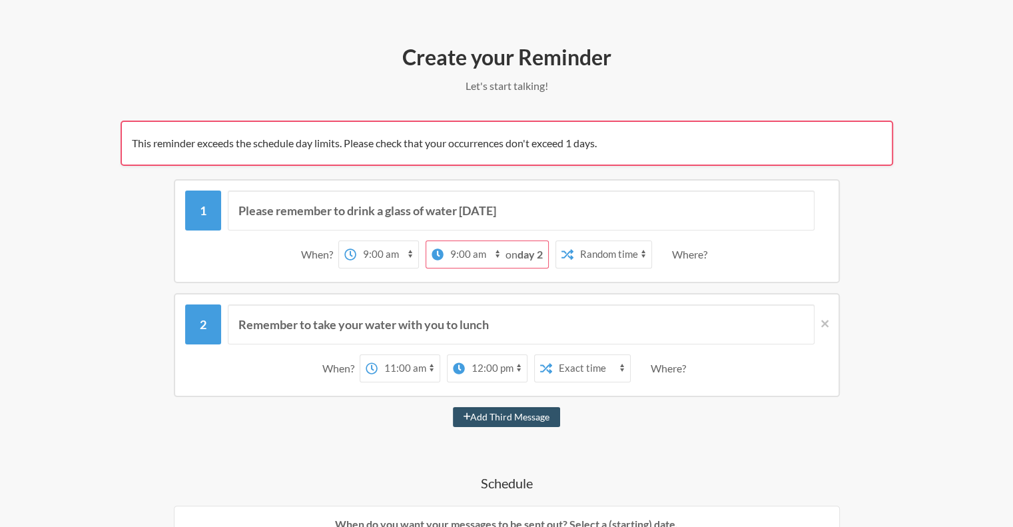
click at [530, 259] on div "on day 2" at bounding box center [526, 254] width 43 height 27
click at [611, 259] on select "Exact time Random time" at bounding box center [612, 254] width 78 height 27
select select "false"
click at [573, 241] on select "Exact time Random time" at bounding box center [612, 254] width 78 height 27
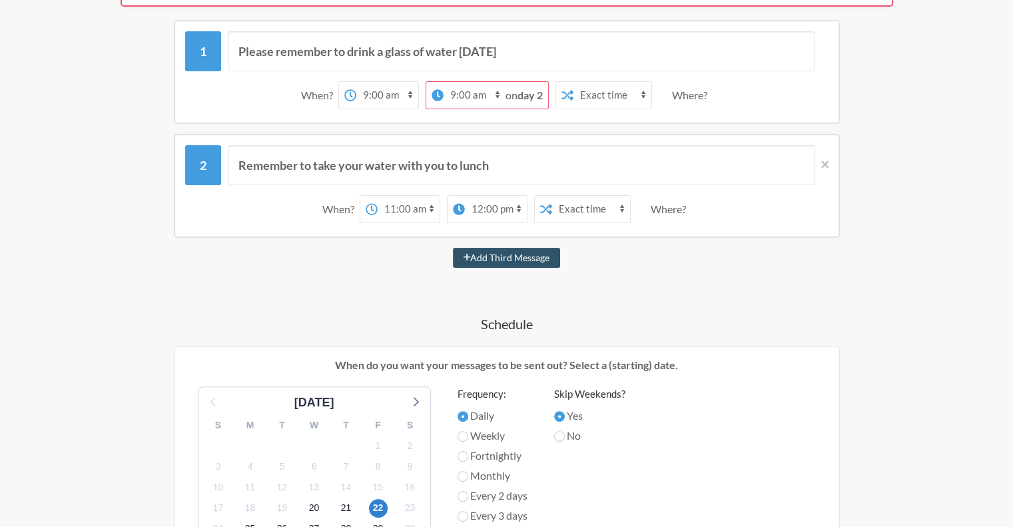
scroll to position [466, 0]
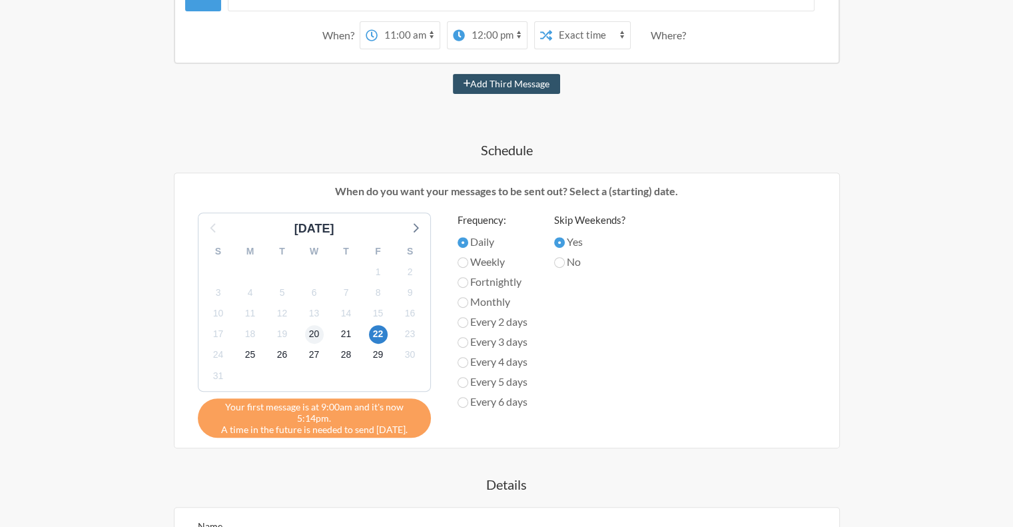
click at [320, 336] on div "20" at bounding box center [314, 334] width 32 height 21
click at [312, 336] on span "20" at bounding box center [314, 334] width 19 height 19
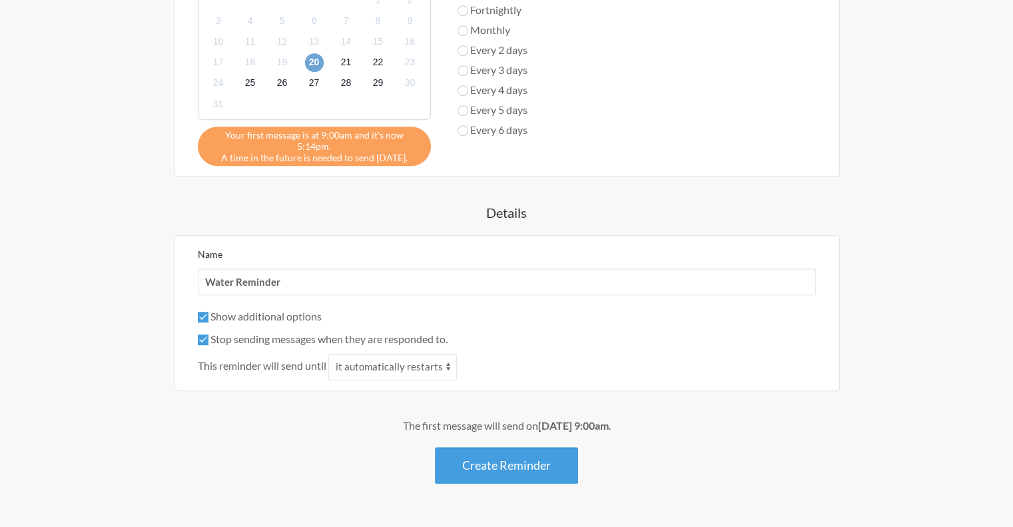
scroll to position [759, 0]
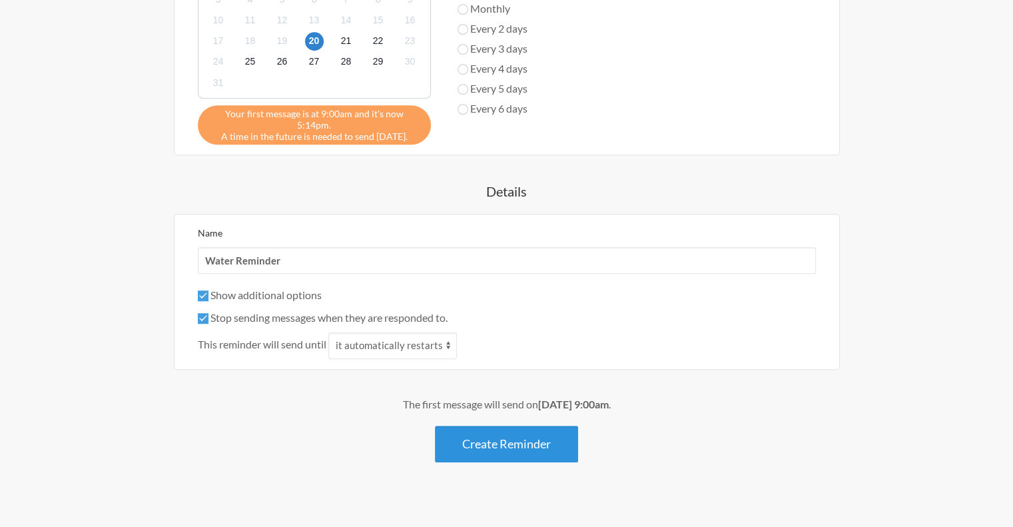
click at [507, 425] on button "Create Reminder" at bounding box center [506, 443] width 143 height 37
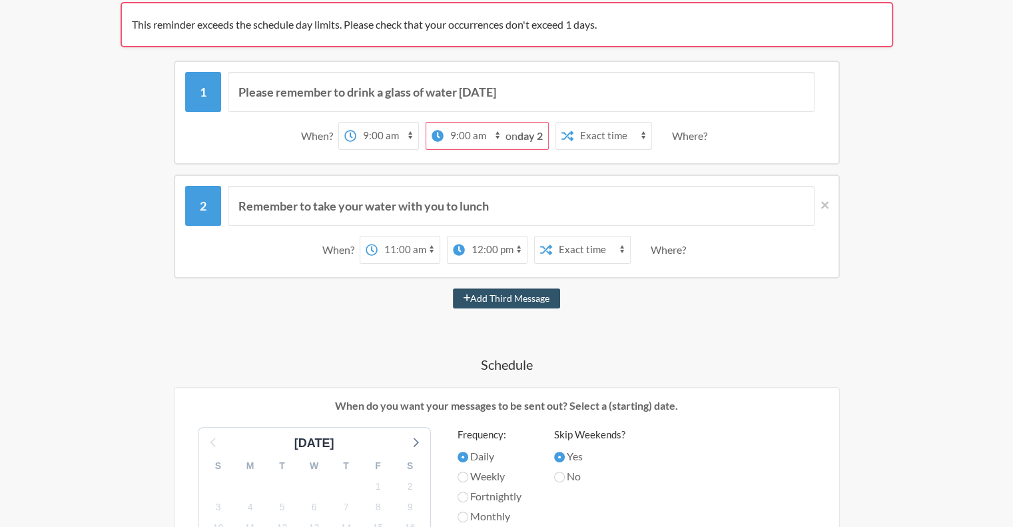
scroll to position [266, 0]
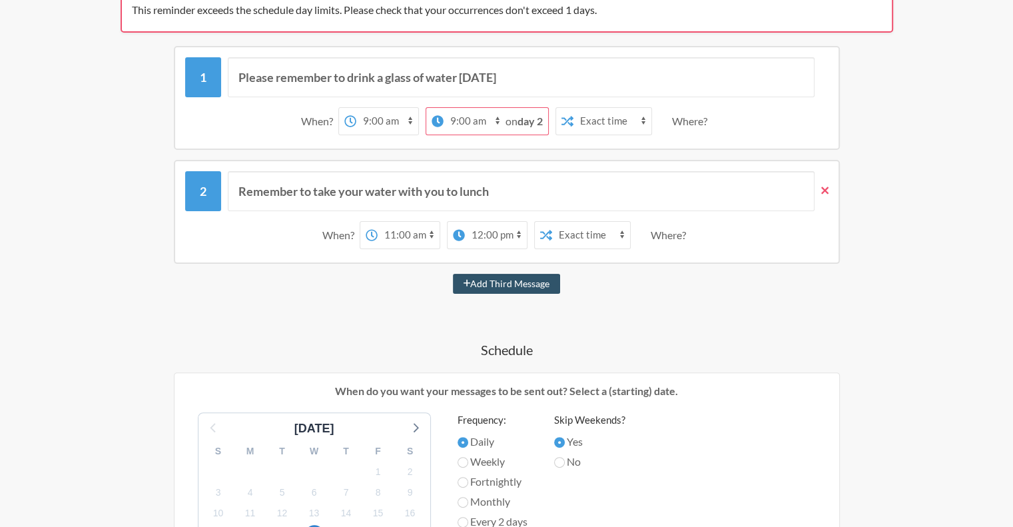
click at [823, 188] on icon at bounding box center [824, 190] width 7 height 12
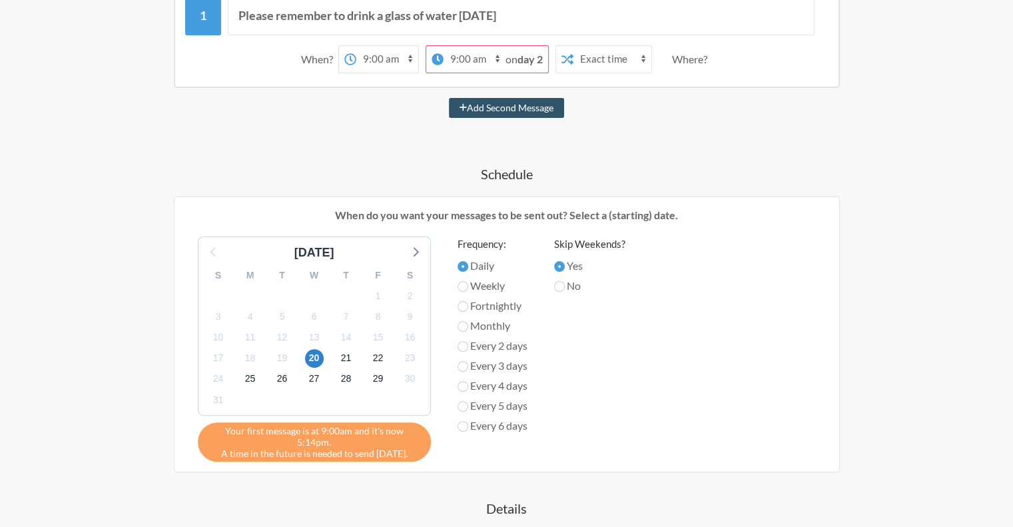
scroll to position [180, 0]
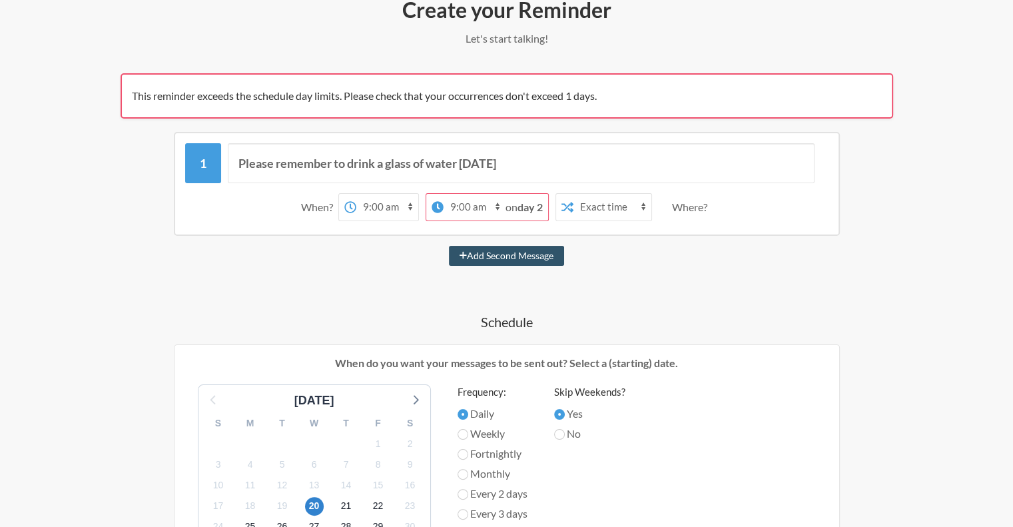
click at [460, 206] on select "12:00 am 12:15 am 12:30 am 12:45 am 1:00 am 1:15 am 1:30 am 1:45 am 2:00 am 2:1…" at bounding box center [474, 207] width 62 height 27
click at [638, 279] on div "Please remember to drink a glass of water today When? 12:00 am 12:15 am 12:30 a…" at bounding box center [506, 529] width 772 height 795
click at [499, 256] on button "Add Second Message" at bounding box center [506, 256] width 115 height 20
select select "10:00:00"
select select "11:00:00"
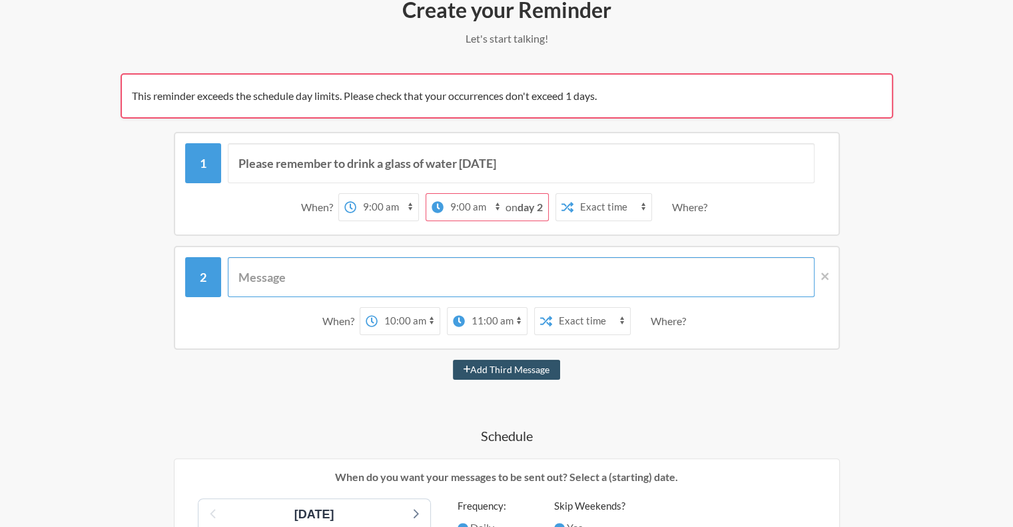
click at [421, 282] on input "text" at bounding box center [521, 277] width 586 height 40
paste input "Please remember to drink a glass of water after lunch"
type input "Please remember to drink a glass of water after lunch"
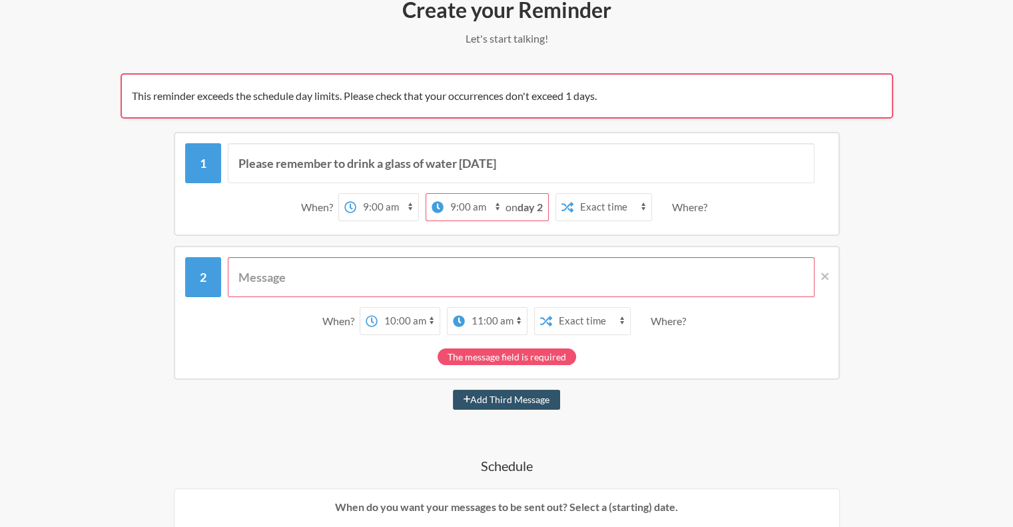
click at [274, 271] on input "text" at bounding box center [521, 277] width 586 height 40
paste input "Please remember to drink a glass of water after lunch"
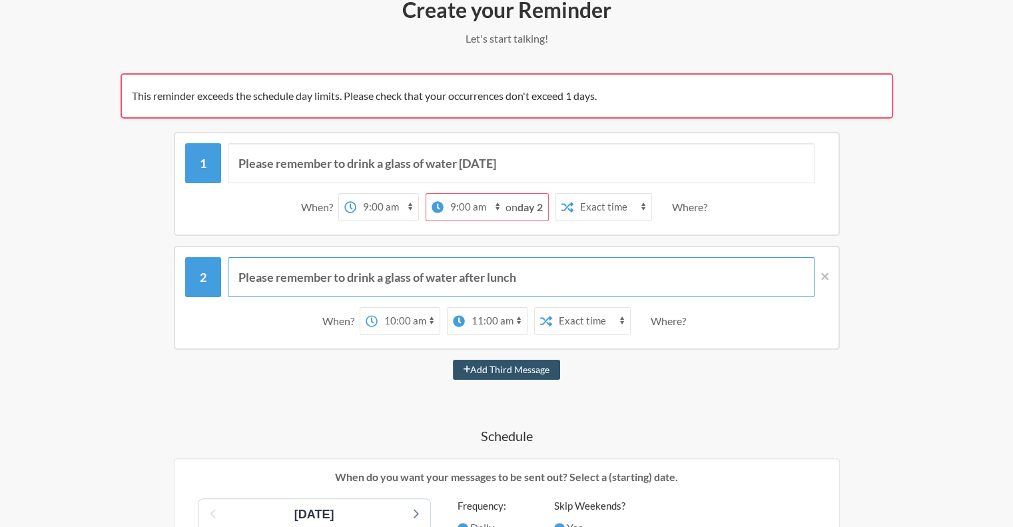
drag, startPoint x: 276, startPoint y: 274, endPoint x: 550, endPoint y: 274, distance: 273.6
click at [550, 274] on input "Please remember to drink a glass of water after lunch" at bounding box center [521, 277] width 586 height 40
type input "Please remember to drink a glass of water after lunch"
click at [506, 204] on span "on day 2" at bounding box center [523, 206] width 37 height 13
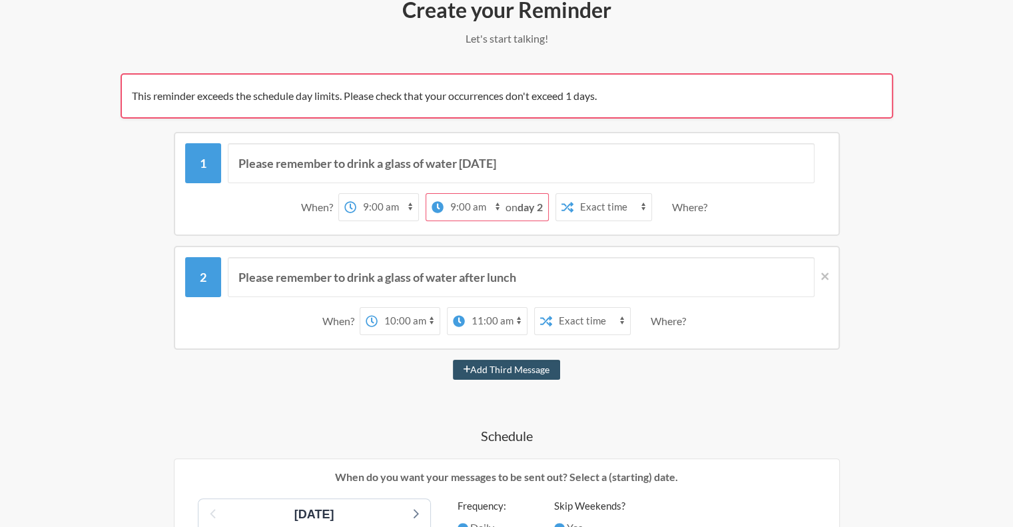
click at [495, 206] on select "12:00 am 12:15 am 12:30 am 12:45 am 1:00 am 1:15 am 1:30 am 1:45 am 2:00 am 2:1…" at bounding box center [474, 207] width 62 height 27
click at [493, 206] on select "12:00 am 12:15 am 12:30 am 12:45 am 1:00 am 1:15 am 1:30 am 1:45 am 2:00 am 2:1…" at bounding box center [474, 207] width 62 height 27
click at [455, 198] on select "12:00 am 12:15 am 12:30 am 12:45 am 1:00 am 1:15 am 1:30 am 1:45 am 2:00 am 2:1…" at bounding box center [474, 207] width 62 height 27
click at [455, 204] on select "12:00 am 12:15 am 12:30 am 12:45 am 1:00 am 1:15 am 1:30 am 1:45 am 2:00 am 2:1…" at bounding box center [474, 207] width 62 height 27
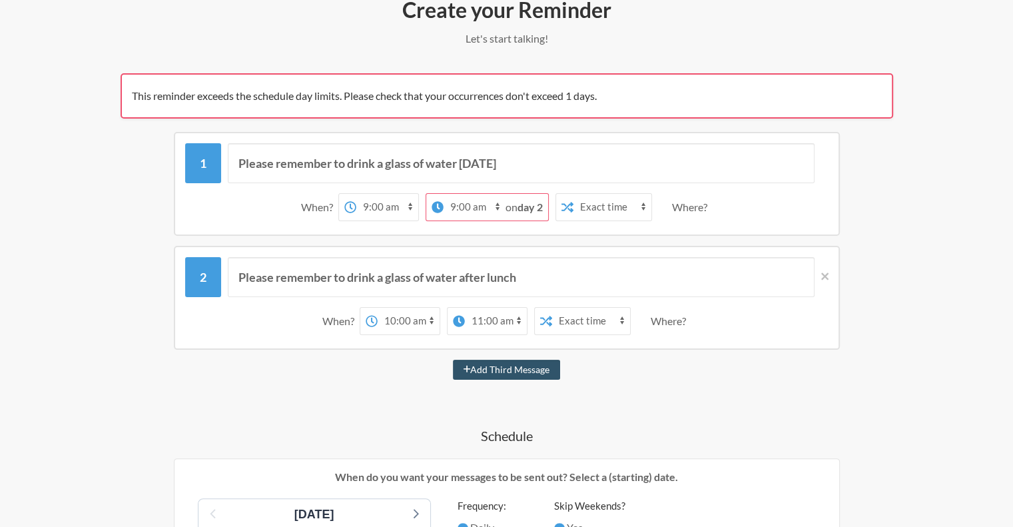
select select "18:30:00"
click at [463, 194] on select "12:00 am 12:15 am 12:30 am 12:45 am 1:00 am 1:15 am 1:30 am 1:45 am 2:00 am 2:1…" at bounding box center [474, 207] width 62 height 27
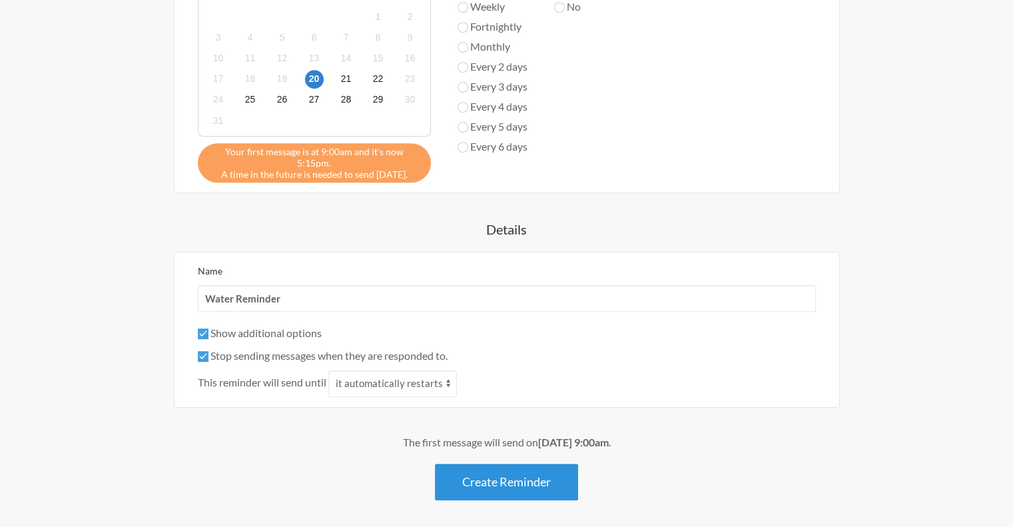
scroll to position [759, 0]
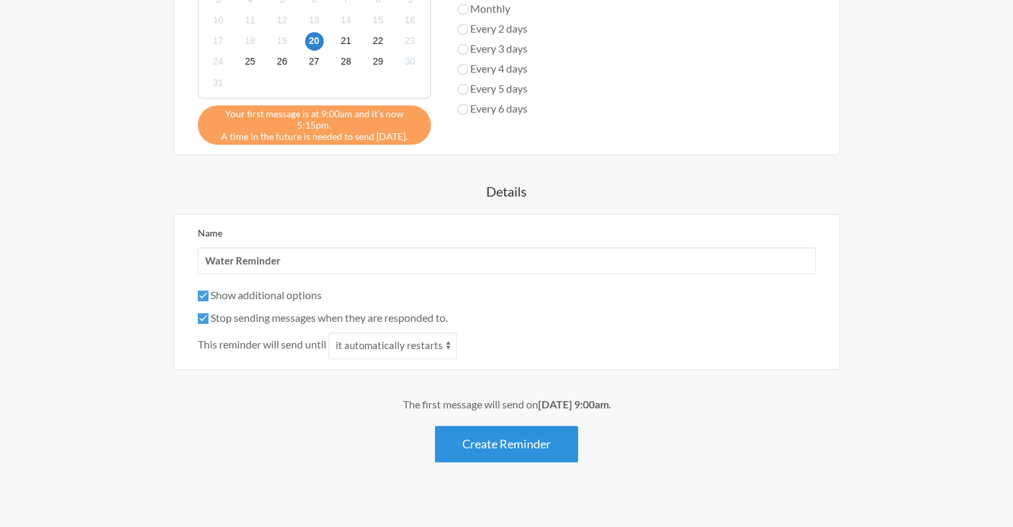
click at [533, 444] on button "Create Reminder" at bounding box center [506, 443] width 143 height 37
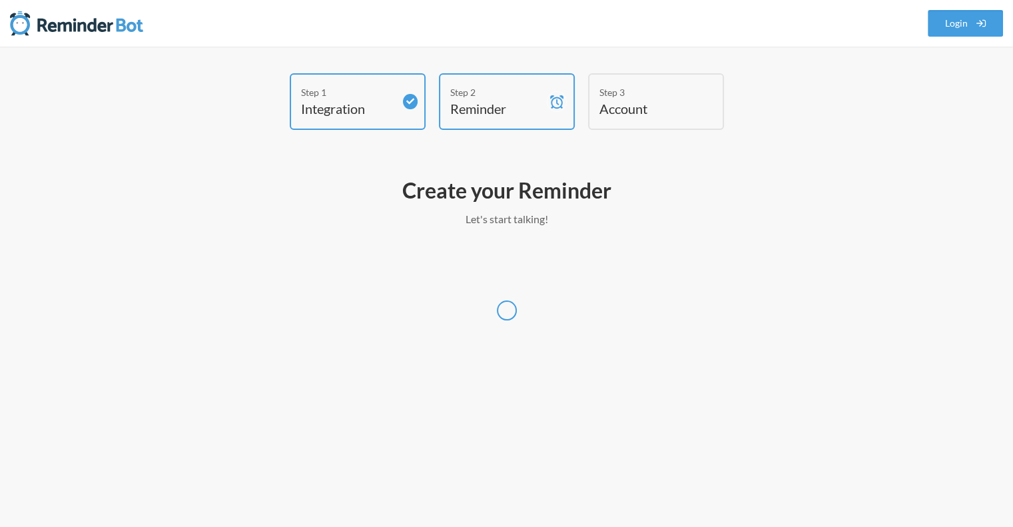
scroll to position [0, 0]
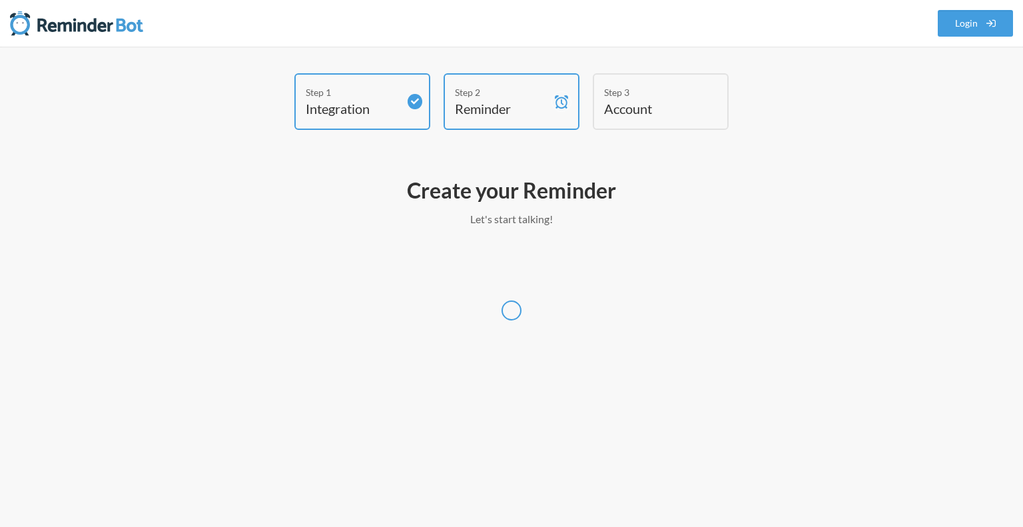
select select "Australia/Sydney"
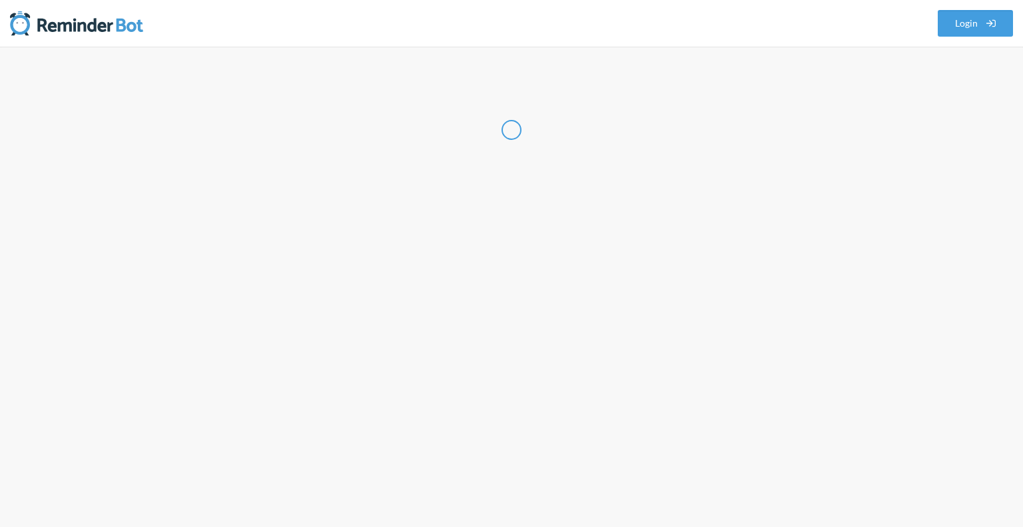
select select "PH"
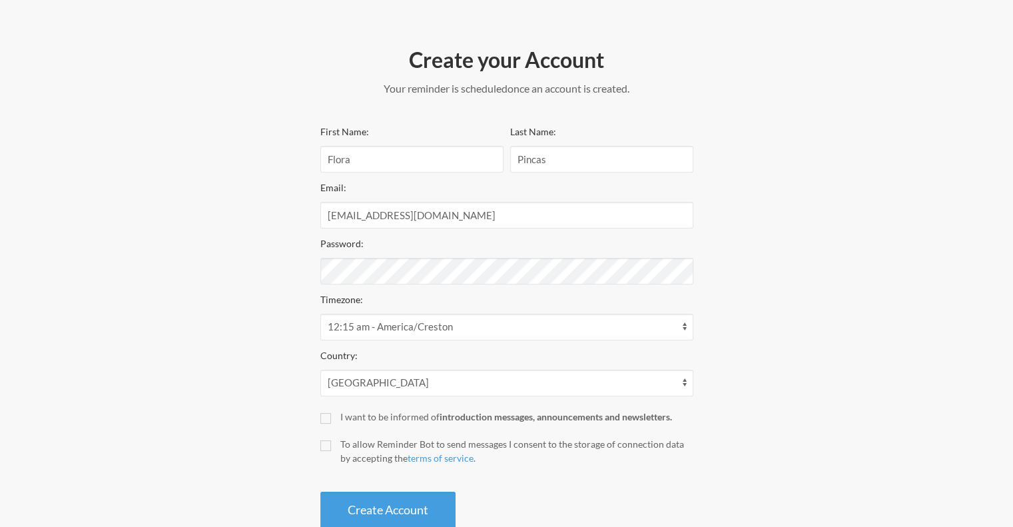
scroll to position [164, 0]
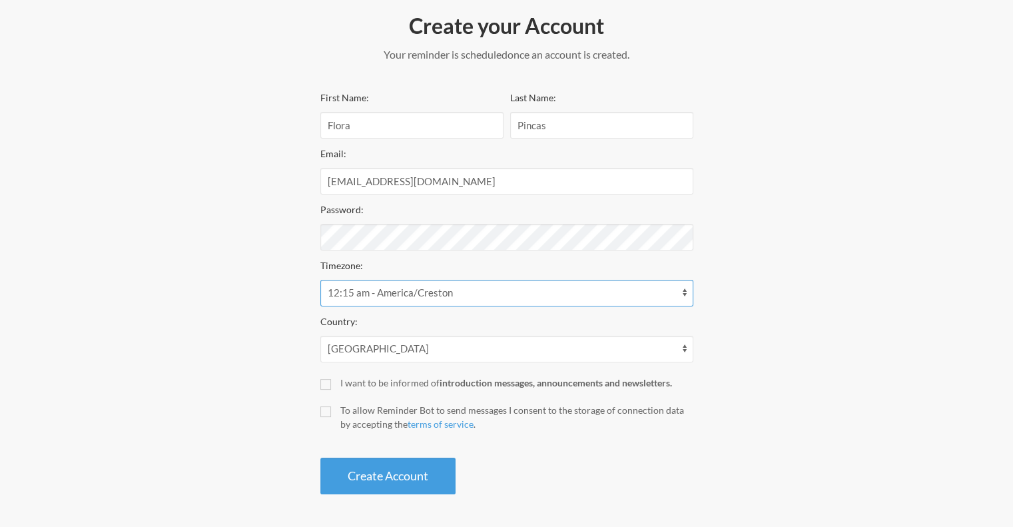
click at [408, 290] on select "12:15 am - America/Creston 12:15 am - America/Dawson 12:15 am - America/Dawson_…" at bounding box center [506, 293] width 373 height 27
click at [320, 224] on div at bounding box center [320, 224] width 0 height 0
click at [744, 233] on div "Step 1 Integration Step 2 Reminder Step 3 Account Create your Account Your remi…" at bounding box center [506, 205] width 799 height 592
click at [442, 469] on button "Create Account" at bounding box center [387, 475] width 135 height 37
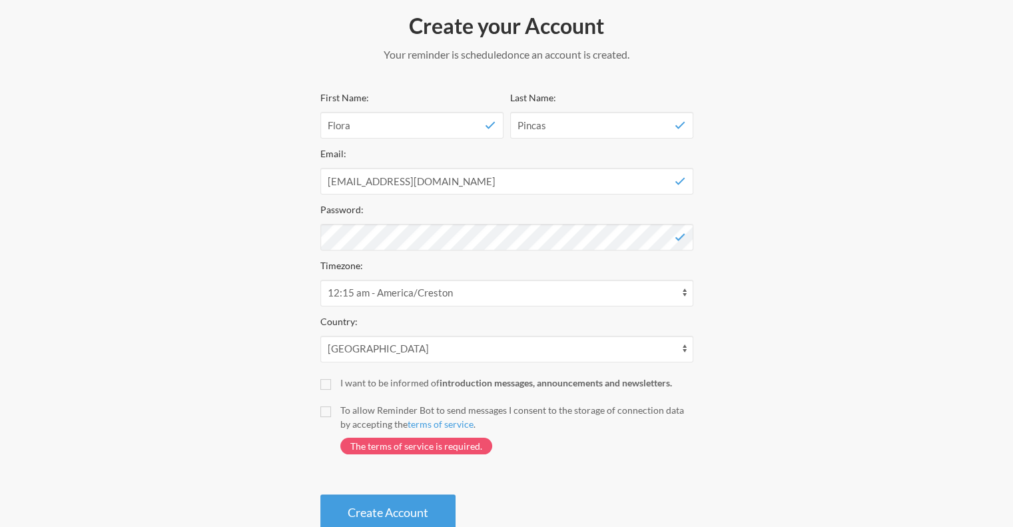
click at [346, 411] on div "To allow Reminder Bot to send messages I consent to the storage of connection d…" at bounding box center [516, 417] width 353 height 28
click at [331, 411] on input "To allow Reminder Bot to send messages I consent to the storage of connection d…" at bounding box center [325, 411] width 11 height 11
checkbox input "true"
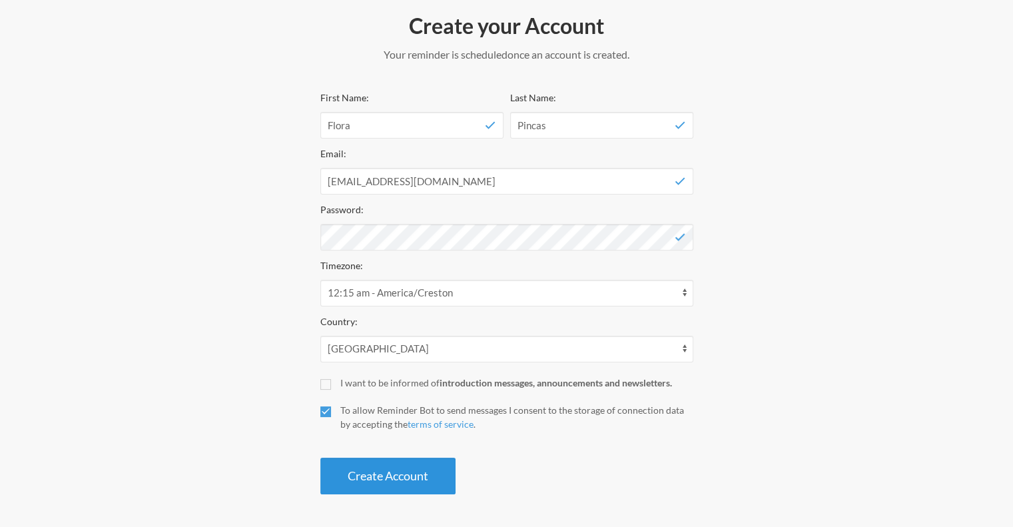
click at [398, 477] on button "Create Account" at bounding box center [387, 475] width 135 height 37
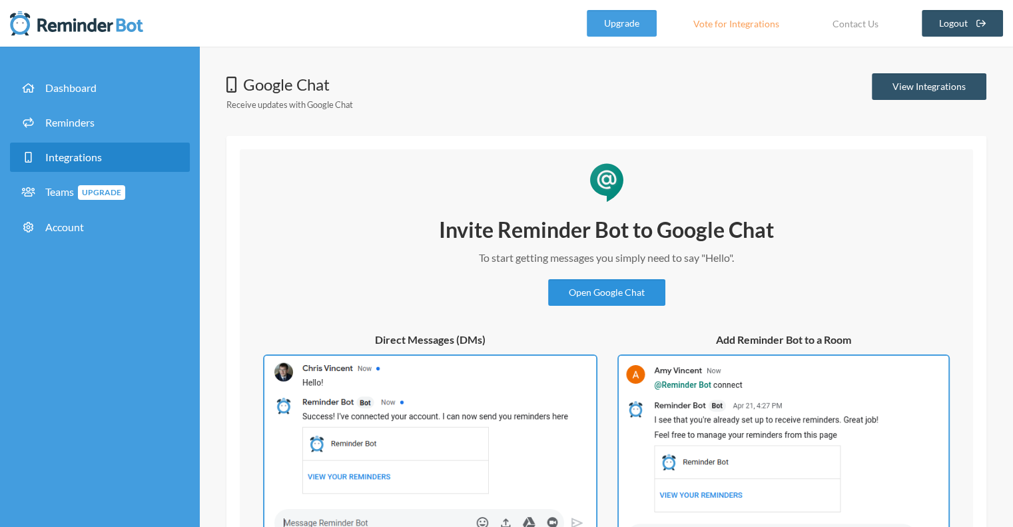
click at [594, 295] on link "Open Google Chat" at bounding box center [606, 292] width 117 height 27
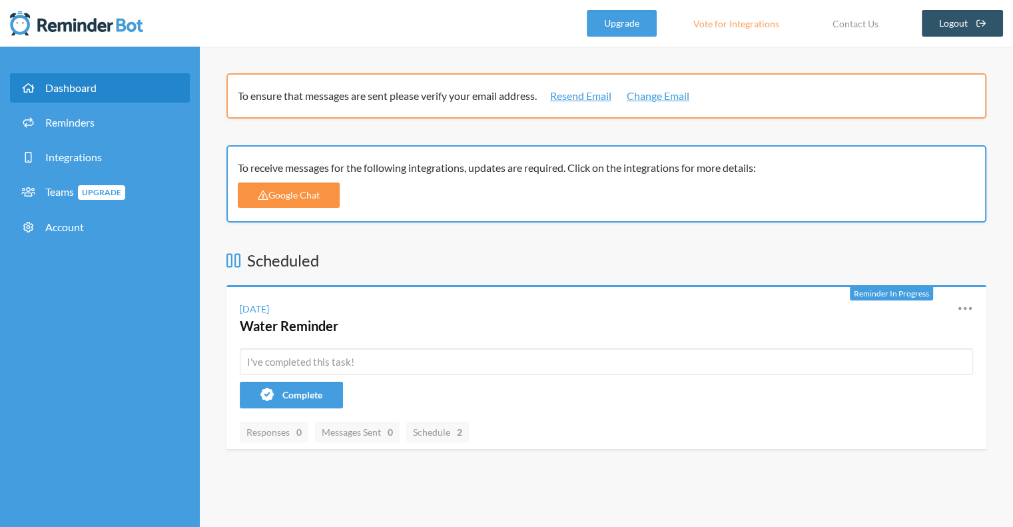
click at [288, 194] on link "Google Chat" at bounding box center [289, 194] width 102 height 25
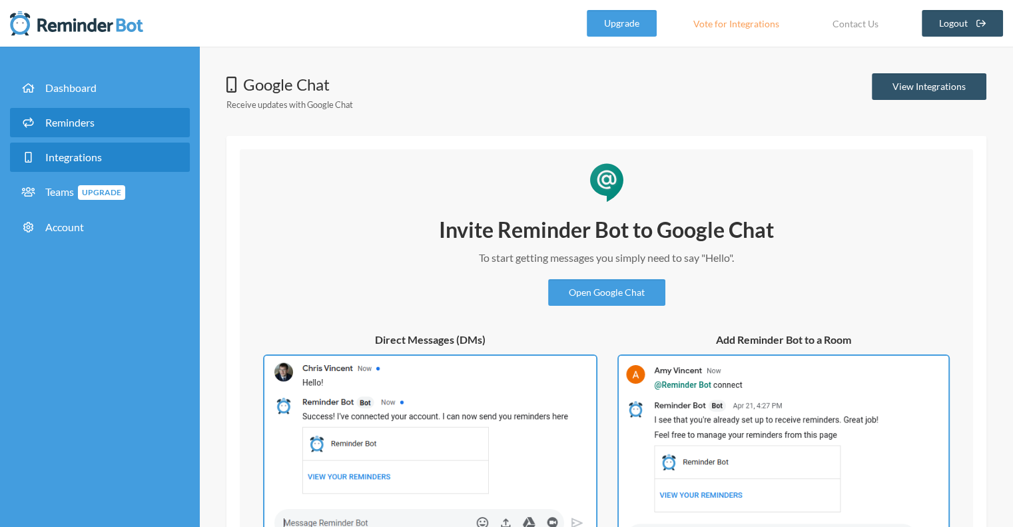
click at [109, 119] on link "Reminders" at bounding box center [100, 122] width 180 height 29
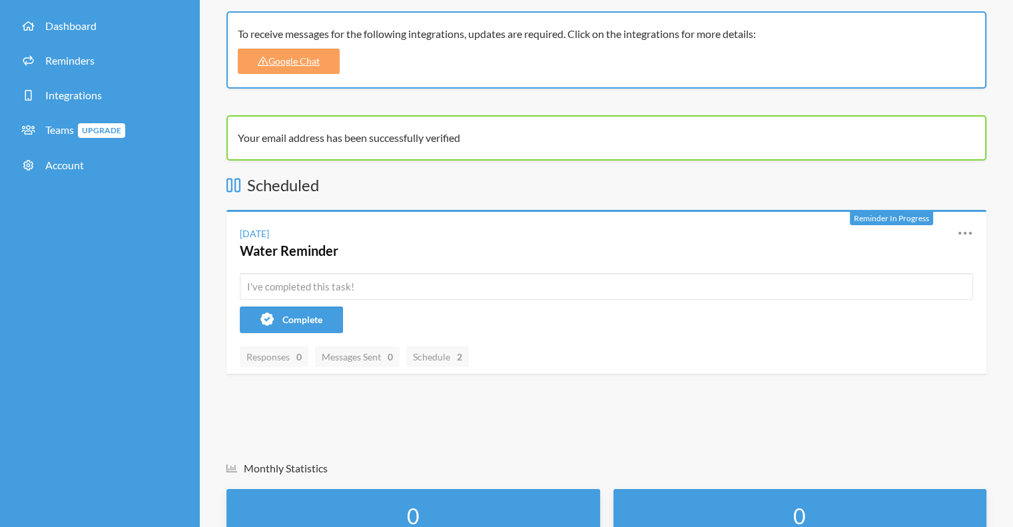
scroll to position [133, 0]
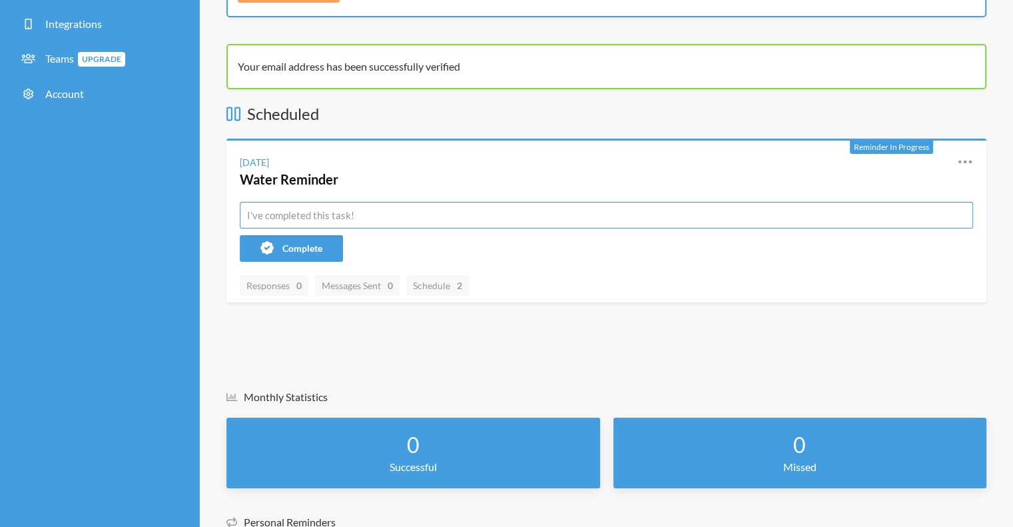
click at [330, 214] on input "text" at bounding box center [606, 215] width 733 height 27
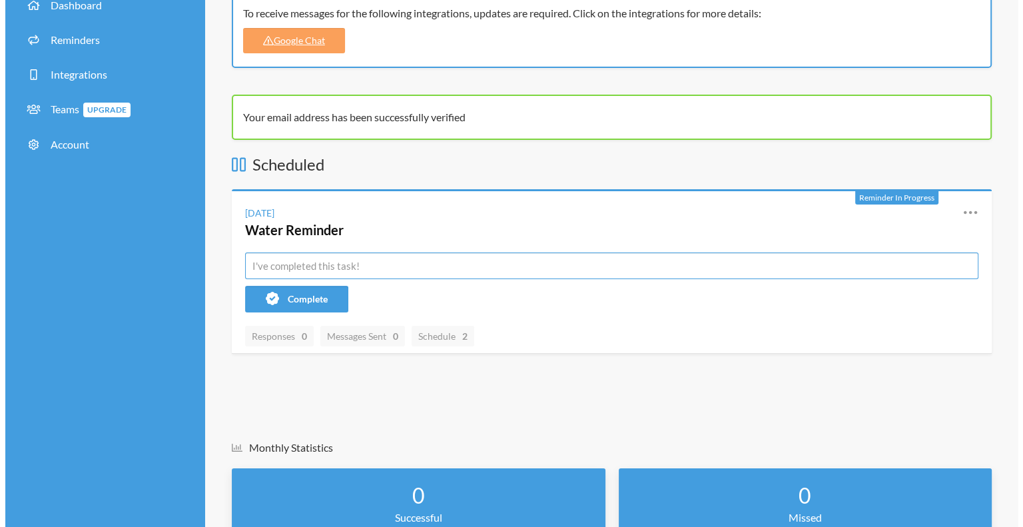
scroll to position [0, 0]
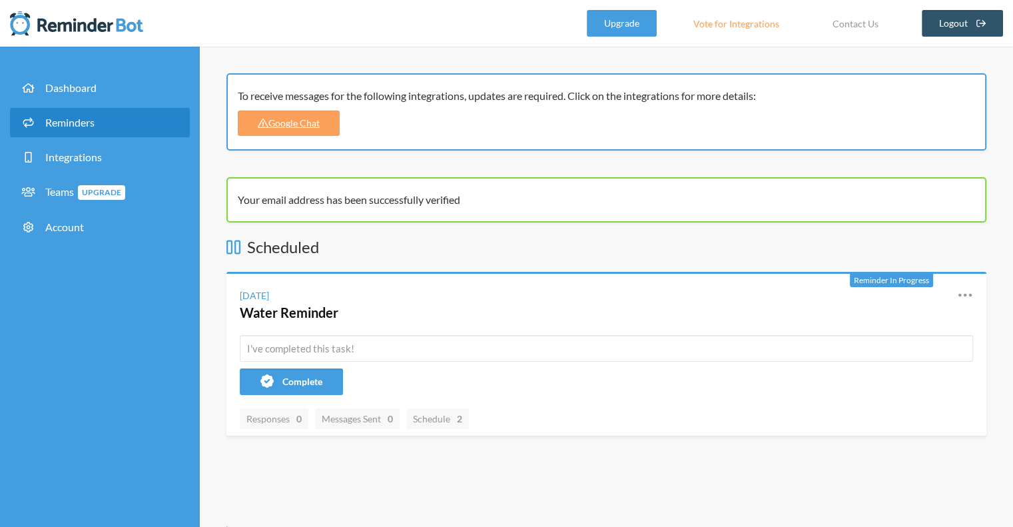
click at [81, 127] on span "Reminders" at bounding box center [69, 122] width 49 height 13
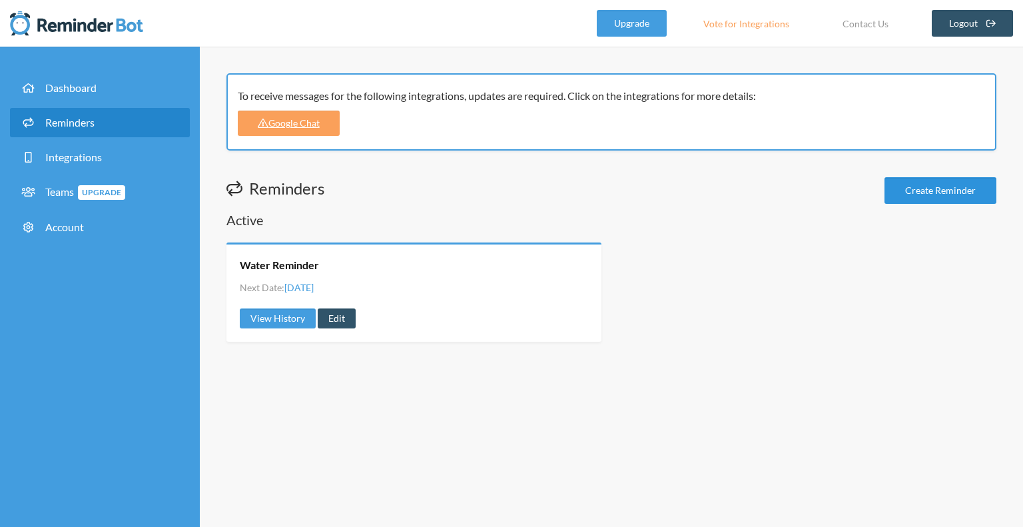
click at [975, 188] on link "Create Reminder" at bounding box center [940, 190] width 112 height 27
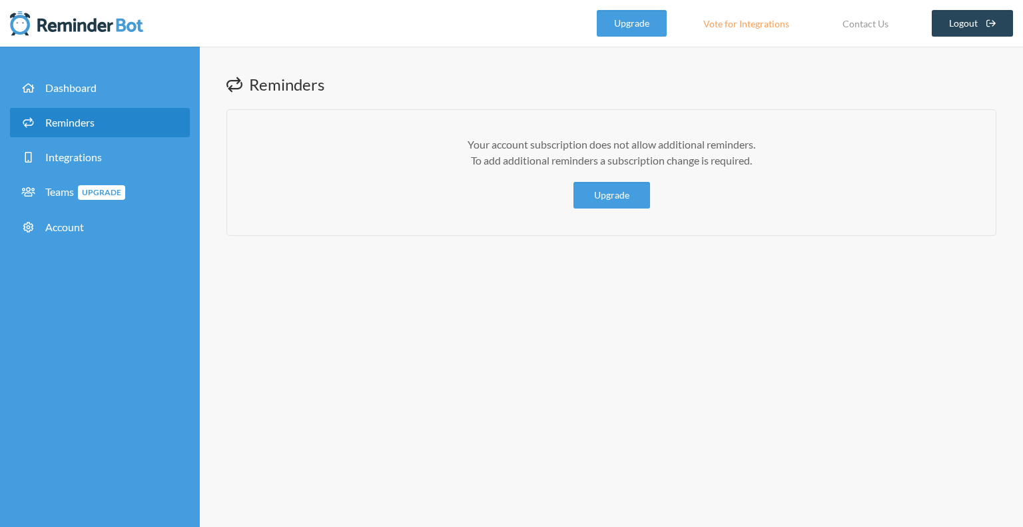
click at [945, 28] on link "Logout" at bounding box center [972, 23] width 82 height 27
